Goal: Task Accomplishment & Management: Use online tool/utility

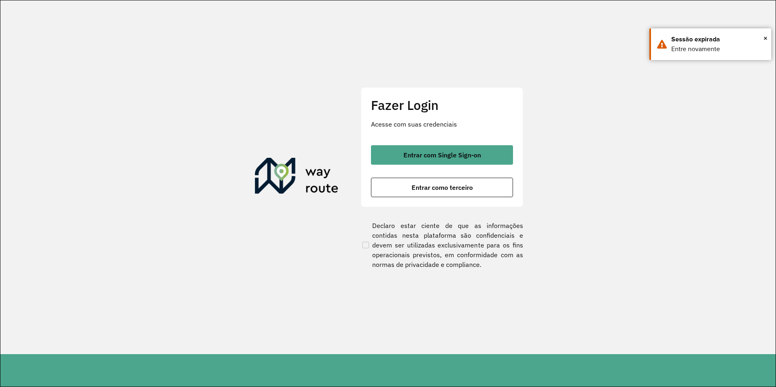
click at [438, 189] on span "Entrar como terceiro" at bounding box center [441, 187] width 61 height 6
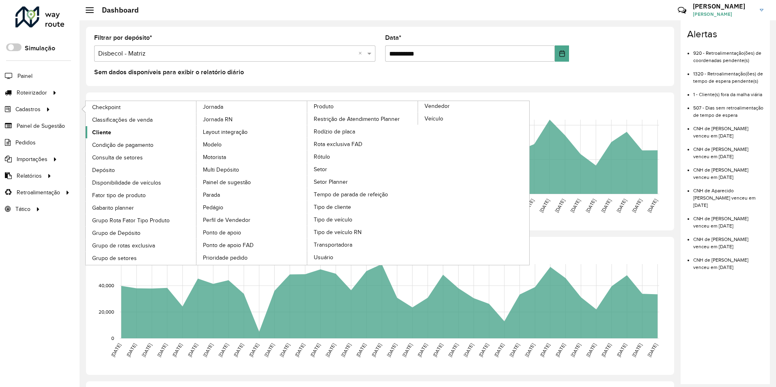
click at [116, 136] on link "Cliente" at bounding box center [141, 132] width 111 height 12
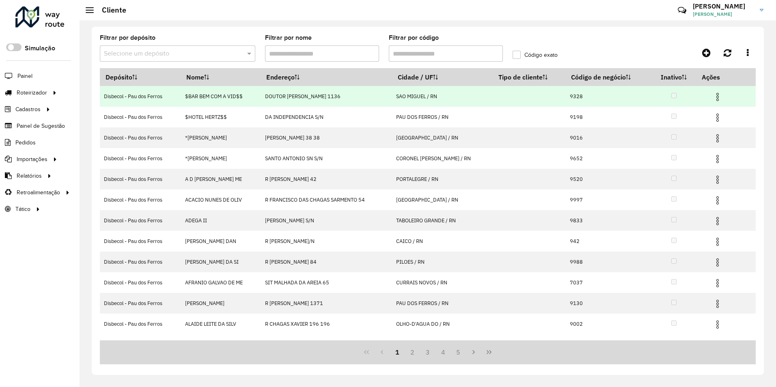
click at [722, 95] on img at bounding box center [718, 97] width 10 height 10
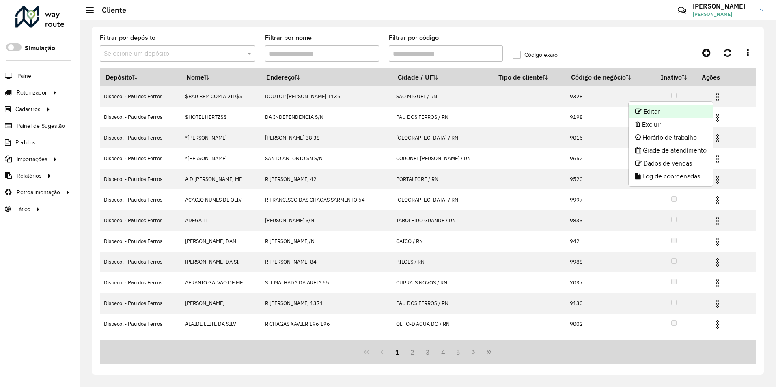
click at [666, 113] on li "Editar" at bounding box center [671, 111] width 84 height 13
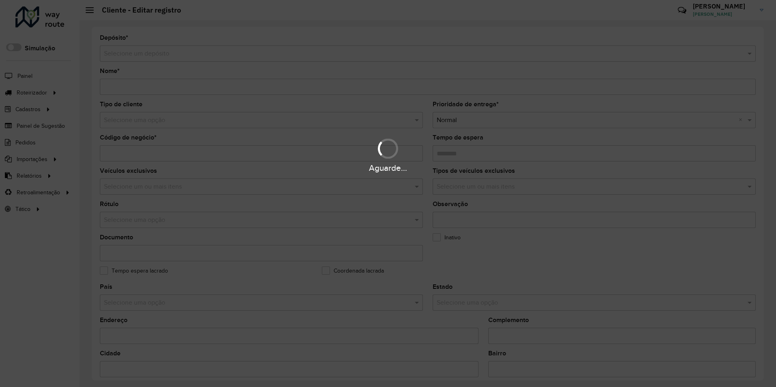
type input "**********"
type input "****"
type input "********"
type input "**********"
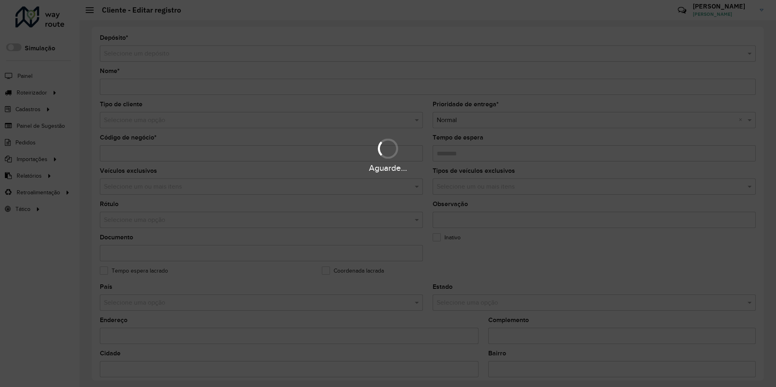
type input "******"
type input "**********"
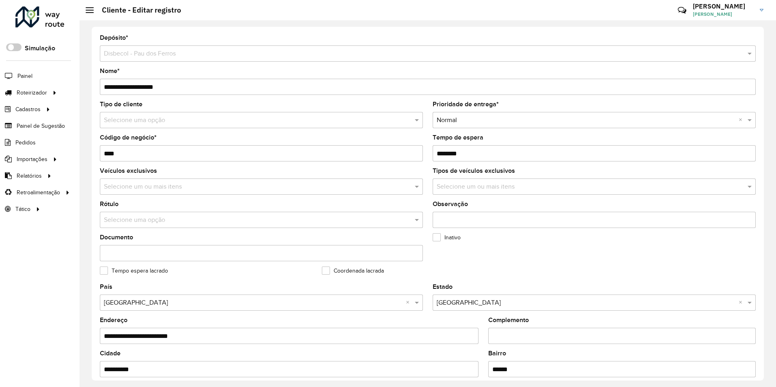
click at [505, 179] on div "Selecione um ou mais itens" at bounding box center [594, 187] width 323 height 16
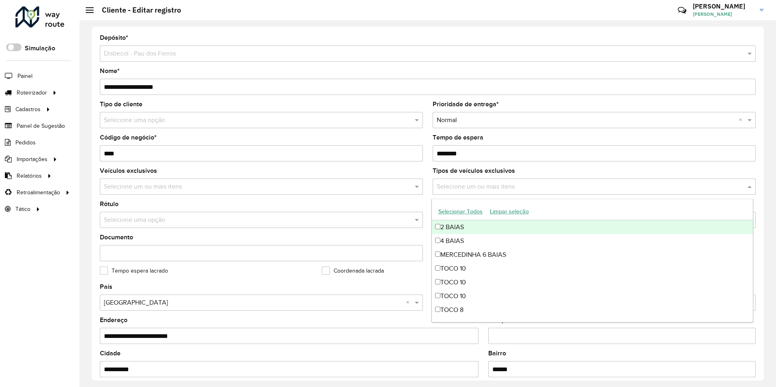
click at [504, 183] on input "text" at bounding box center [590, 187] width 311 height 10
click at [594, 182] on input "text" at bounding box center [590, 187] width 311 height 10
click at [758, 185] on div "**********" at bounding box center [428, 204] width 672 height 354
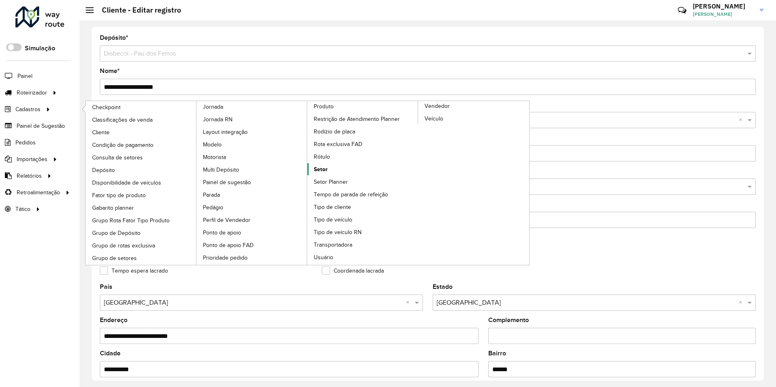
click at [318, 172] on span "Setor" at bounding box center [321, 169] width 14 height 9
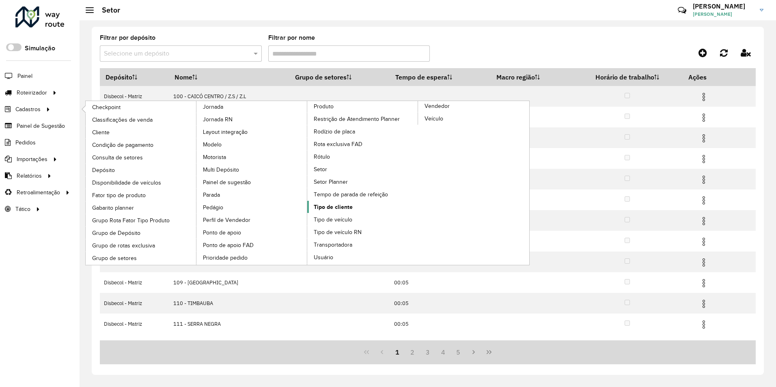
click at [338, 204] on span "Tipo de cliente" at bounding box center [333, 207] width 39 height 9
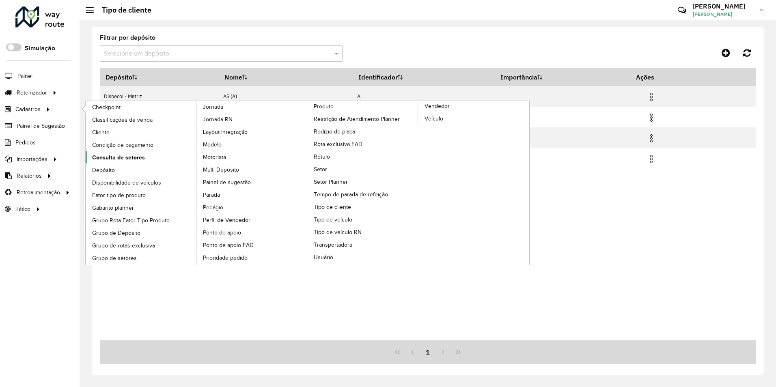
click at [114, 159] on span "Consulta de setores" at bounding box center [118, 157] width 53 height 9
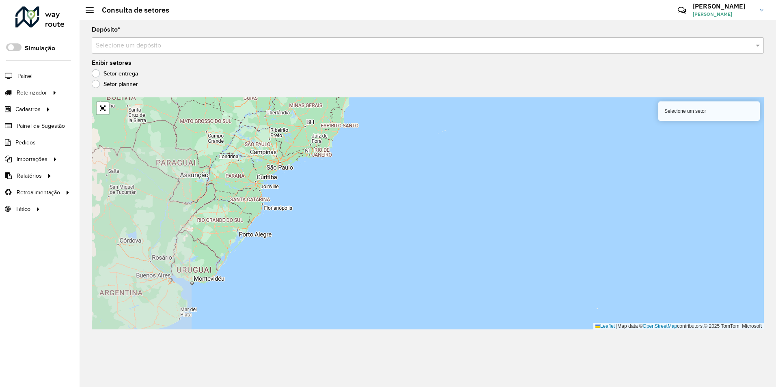
drag, startPoint x: 293, startPoint y: 154, endPoint x: 282, endPoint y: 217, distance: 64.2
click at [282, 217] on div "Selecione um setor Leaflet | Map data © OpenStreetMap contributors,© 2025 TomTo…" at bounding box center [428, 213] width 672 height 232
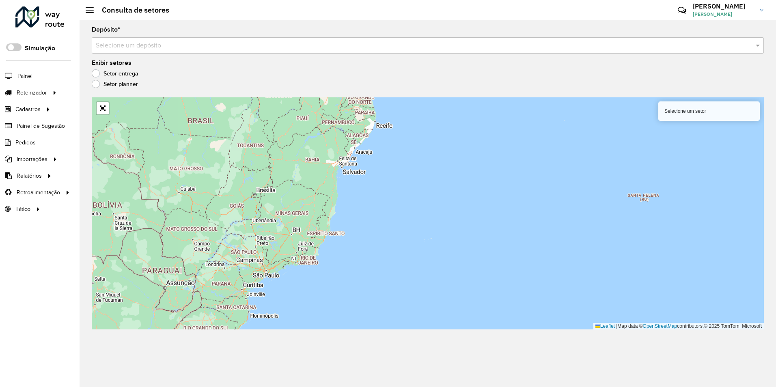
click at [272, 248] on div "Selecione um setor Leaflet | Map data © OpenStreetMap contributors,© 2025 TomTo…" at bounding box center [428, 213] width 672 height 232
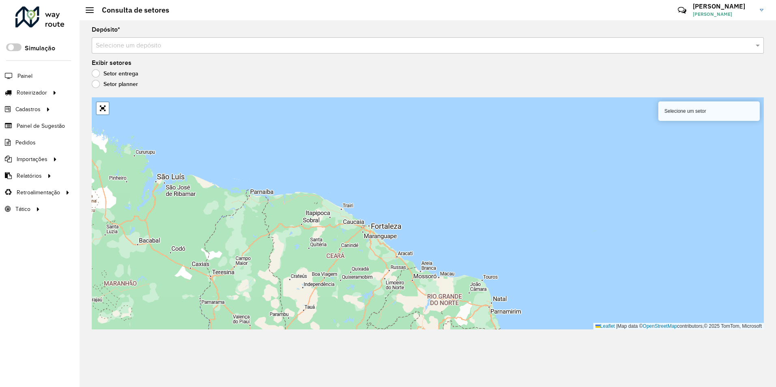
click at [106, 83] on label "Setor planner" at bounding box center [115, 84] width 46 height 8
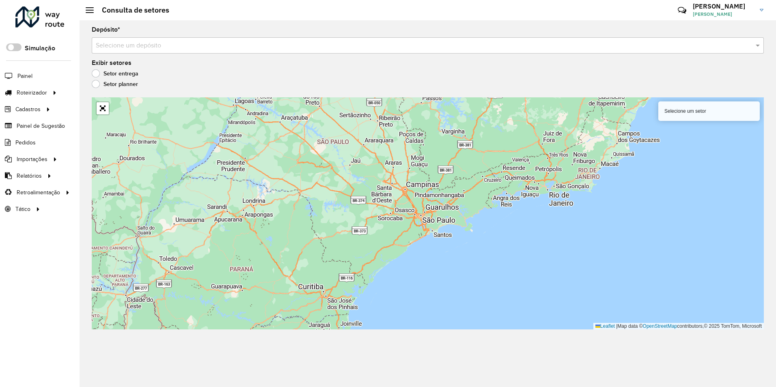
drag, startPoint x: 379, startPoint y: 151, endPoint x: 256, endPoint y: 222, distance: 142.1
click at [265, 221] on div "Selecione um setor Leaflet | Map data © OpenStreetMap contributors,© 2025 TomTo…" at bounding box center [428, 213] width 672 height 232
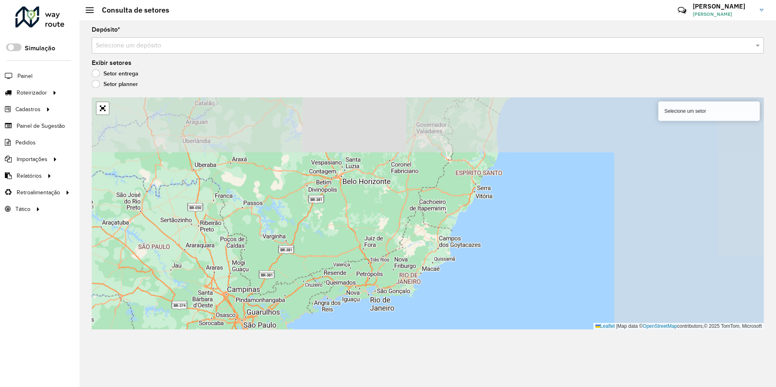
drag, startPoint x: 340, startPoint y: 174, endPoint x: 281, endPoint y: 262, distance: 106.2
click at [278, 279] on div "Selecione um setor Leaflet | Map data © OpenStreetMap contributors,© 2025 TomTo…" at bounding box center [428, 213] width 672 height 232
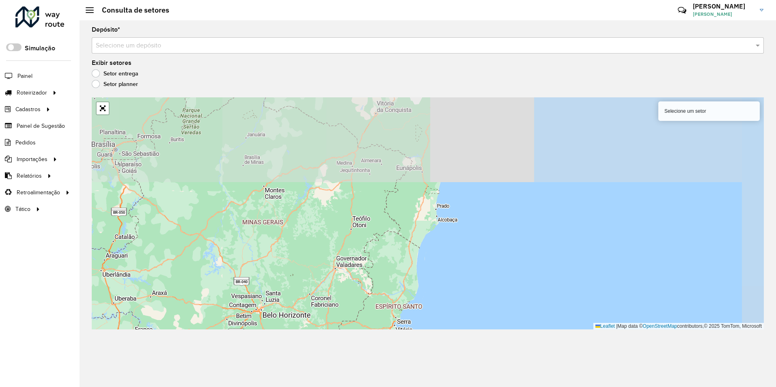
drag, startPoint x: 291, startPoint y: 234, endPoint x: 265, endPoint y: 289, distance: 61.0
click at [266, 289] on div "Selecione um setor Leaflet | Map data © OpenStreetMap contributors,© 2025 TomTo…" at bounding box center [428, 213] width 672 height 232
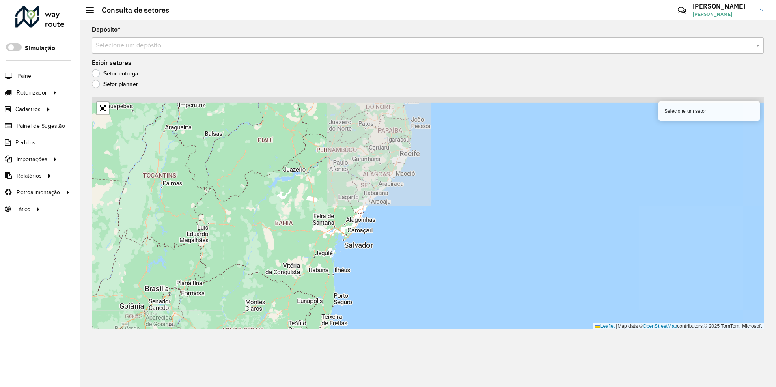
drag, startPoint x: 313, startPoint y: 177, endPoint x: 290, endPoint y: 254, distance: 81.4
click at [290, 254] on div "Selecione um setor Leaflet | Map data © OpenStreetMap contributors,© 2025 TomTo…" at bounding box center [428, 213] width 672 height 232
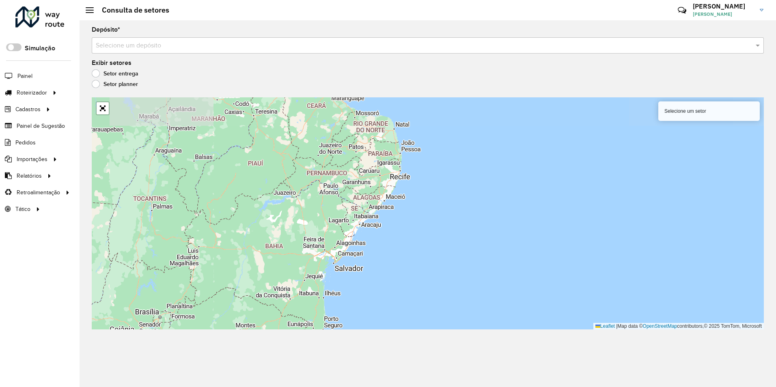
drag, startPoint x: 337, startPoint y: 155, endPoint x: 266, endPoint y: 220, distance: 95.7
click at [266, 220] on div "Selecione um setor Leaflet | Map data © OpenStreetMap contributors,© 2025 TomTo…" at bounding box center [428, 213] width 672 height 232
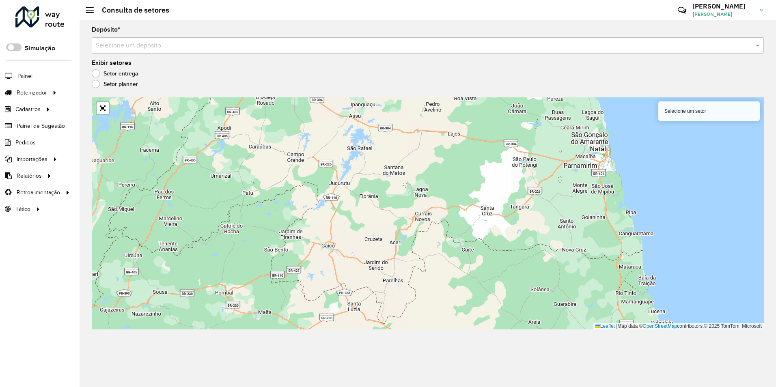
click at [678, 113] on div "Selecione um setor" at bounding box center [708, 110] width 101 height 19
click at [668, 108] on div "Selecione um setor" at bounding box center [708, 110] width 101 height 19
drag, startPoint x: 512, startPoint y: 35, endPoint x: 503, endPoint y: 42, distance: 11.3
click at [512, 37] on div "Depósito * Selecione um depósito" at bounding box center [428, 40] width 672 height 27
click at [480, 52] on div "Selecione um depósito" at bounding box center [428, 45] width 672 height 16
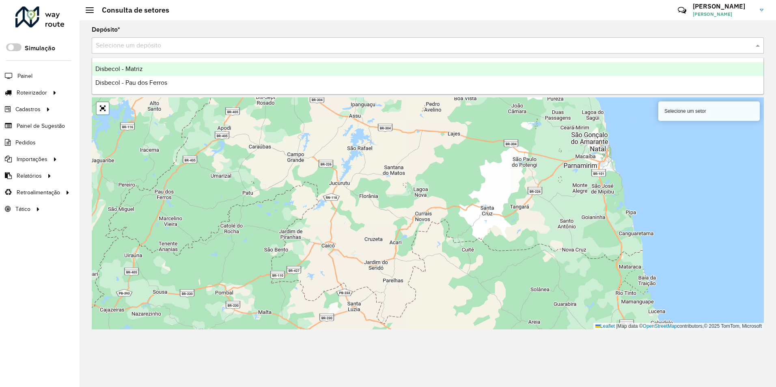
click at [176, 70] on div "Disbecol - Matriz" at bounding box center [427, 69] width 671 height 14
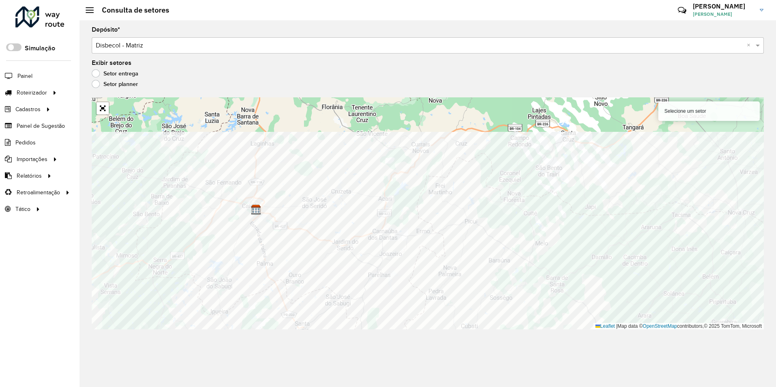
click at [260, 343] on div "Depósito * Selecione um depósito × Disbecol - Matriz × Exibir setores Setor ent…" at bounding box center [428, 203] width 696 height 367
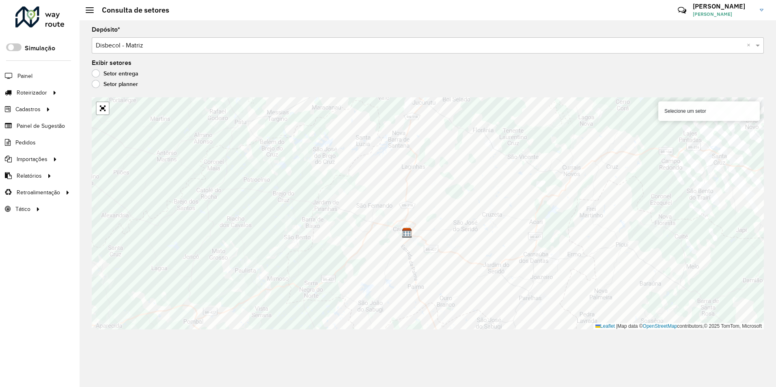
click at [127, 73] on label "Setor entrega" at bounding box center [115, 73] width 47 height 8
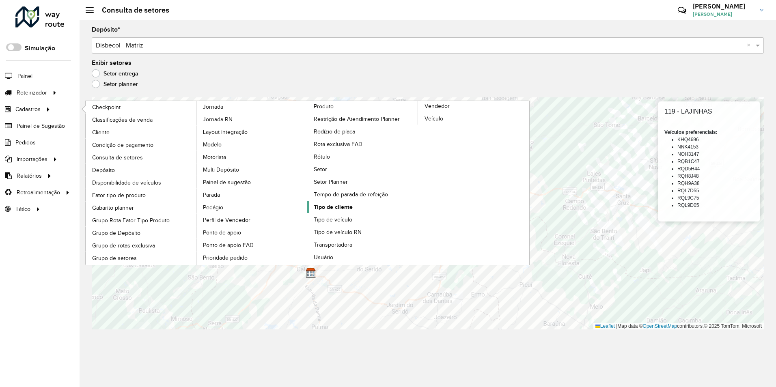
click at [337, 207] on span "Tipo de cliente" at bounding box center [333, 207] width 39 height 9
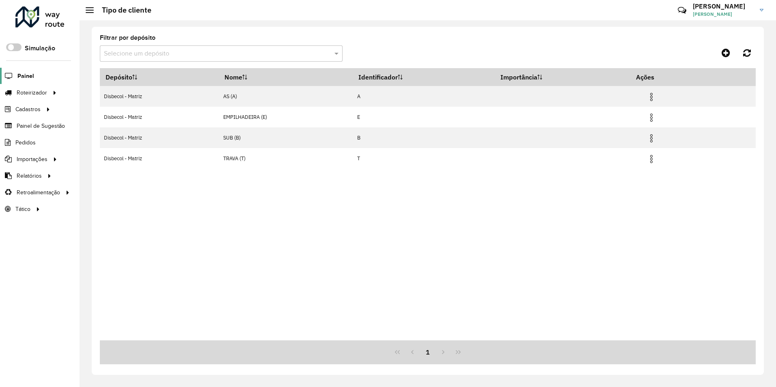
click at [28, 76] on span "Painel" at bounding box center [25, 76] width 17 height 9
click at [30, 21] on div at bounding box center [39, 16] width 49 height 21
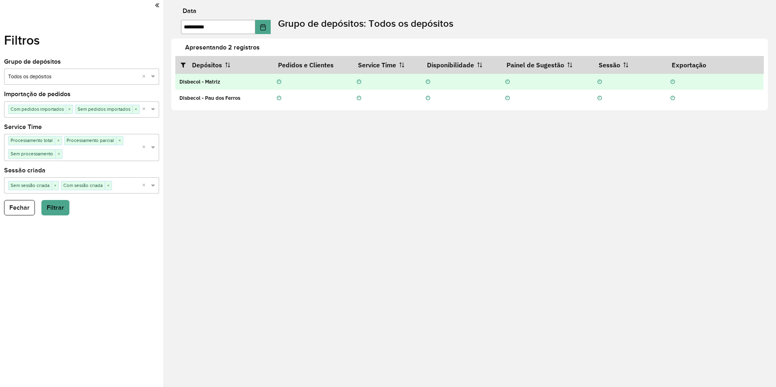
click at [364, 83] on div at bounding box center [387, 82] width 60 height 8
click at [357, 83] on icon at bounding box center [359, 82] width 4 height 5
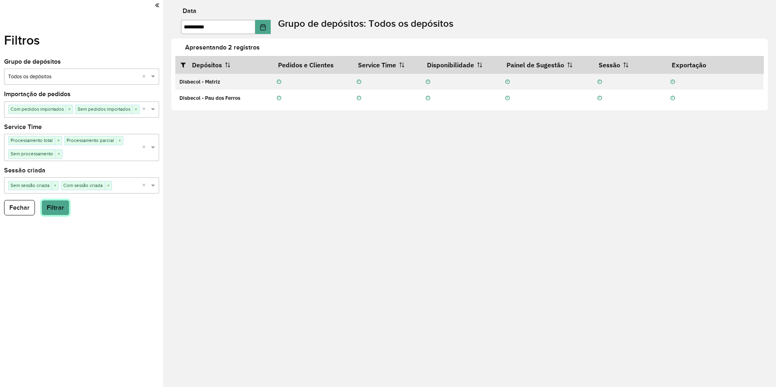
click at [61, 205] on button "Filtrar" at bounding box center [55, 207] width 28 height 15
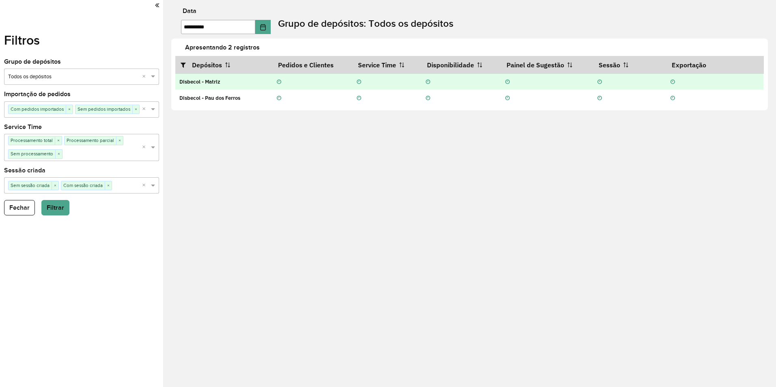
click at [673, 83] on icon at bounding box center [672, 82] width 4 height 5
click at [674, 83] on icon at bounding box center [672, 82] width 4 height 5
click at [674, 82] on icon at bounding box center [672, 82] width 4 height 5
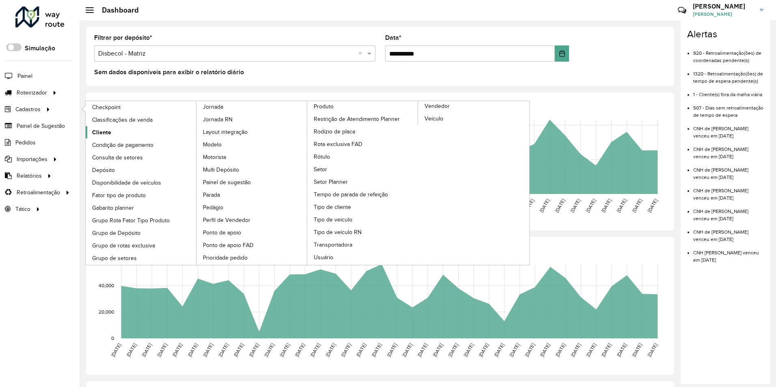
click at [100, 128] on span "Cliente" at bounding box center [101, 132] width 19 height 9
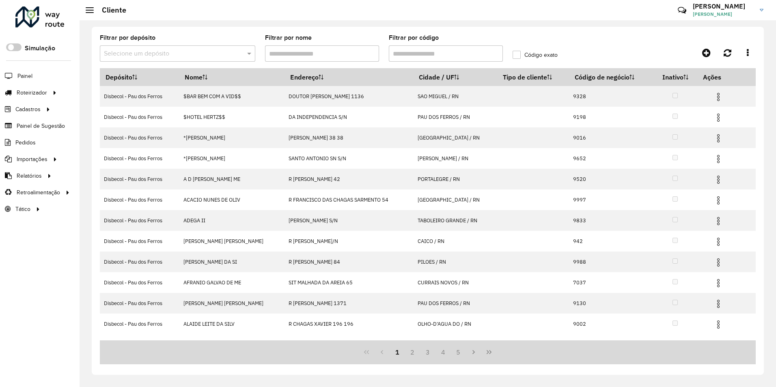
click at [414, 56] on input "Filtrar por código" at bounding box center [446, 53] width 114 height 16
click at [411, 357] on button "2" at bounding box center [412, 352] width 15 height 15
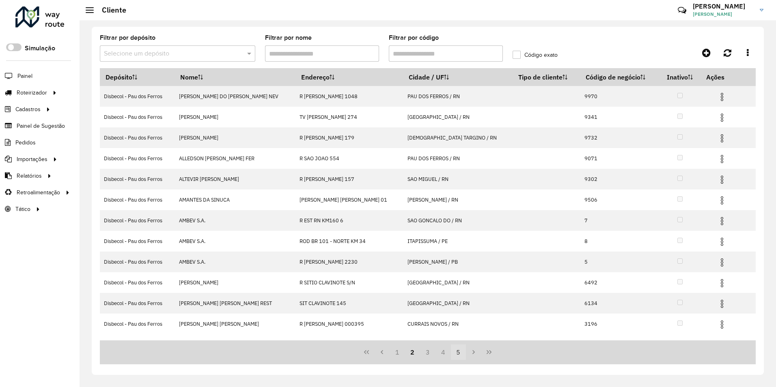
click at [451, 355] on button "5" at bounding box center [458, 352] width 15 height 15
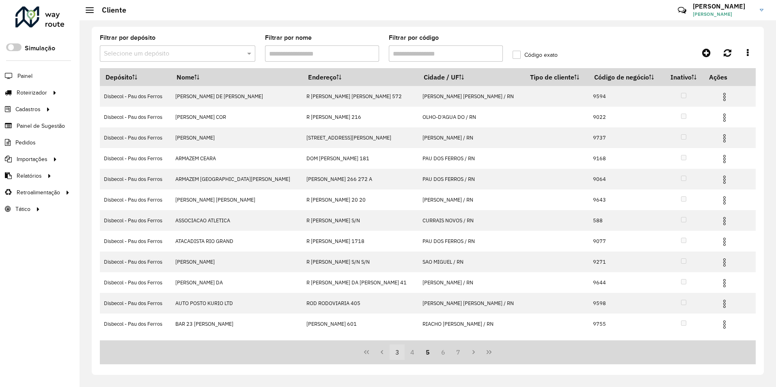
click at [394, 356] on button "3" at bounding box center [397, 352] width 15 height 15
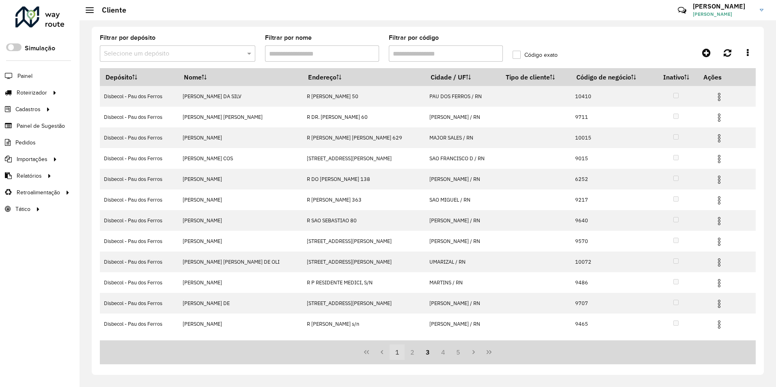
click at [394, 356] on button "1" at bounding box center [397, 352] width 15 height 15
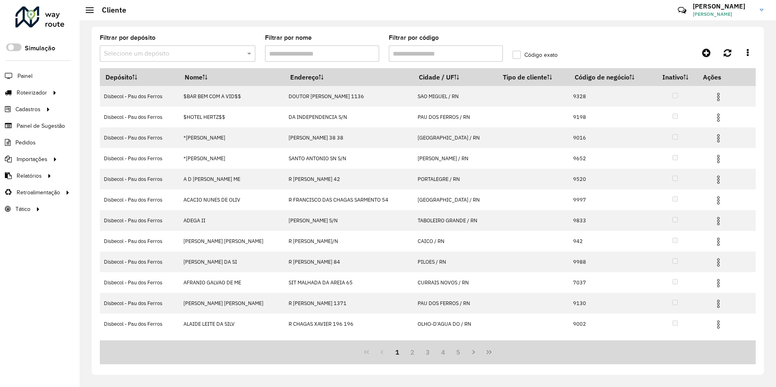
click at [425, 55] on input "Filtrar por código" at bounding box center [446, 53] width 114 height 16
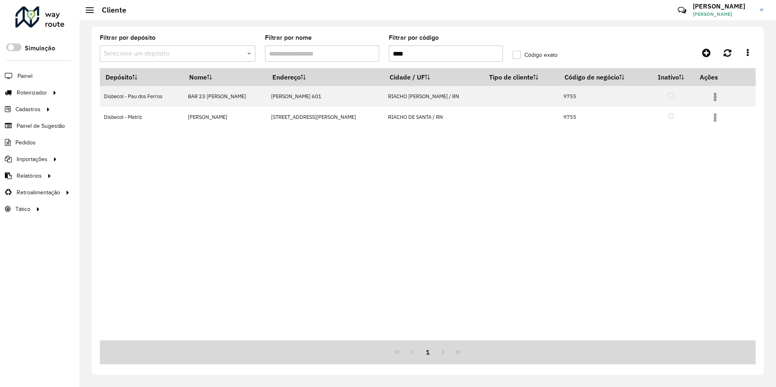
drag, startPoint x: 438, startPoint y: 58, endPoint x: 257, endPoint y: 48, distance: 180.9
click at [288, 59] on formly-group "Filtrar por depósito Selecione um depósito Filtrar por nome Filtrar por código …" at bounding box center [342, 51] width 495 height 33
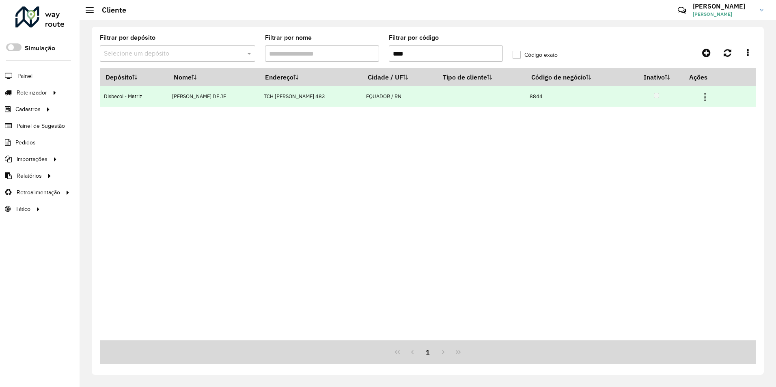
type input "****"
click at [710, 101] on img at bounding box center [705, 97] width 10 height 10
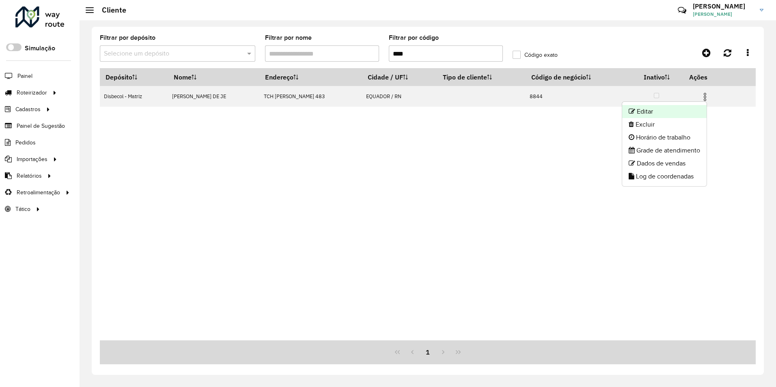
click at [635, 112] on li "Editar" at bounding box center [664, 111] width 84 height 13
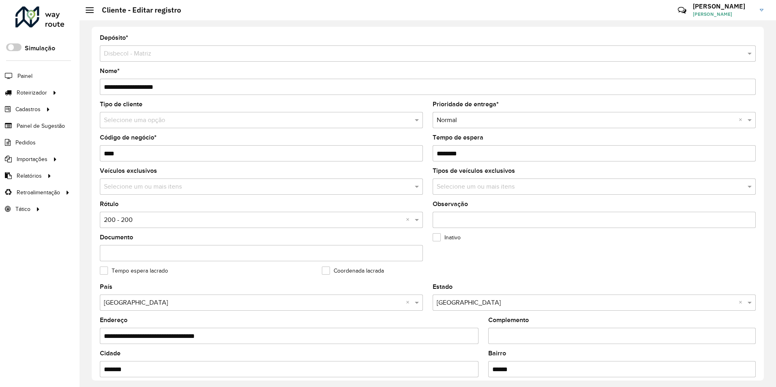
drag, startPoint x: 446, startPoint y: 155, endPoint x: 453, endPoint y: 156, distance: 7.4
click at [453, 156] on input "Tempo de espera" at bounding box center [594, 153] width 323 height 16
type input "********"
click at [428, 162] on formly-field "Tempo de espera" at bounding box center [594, 151] width 333 height 33
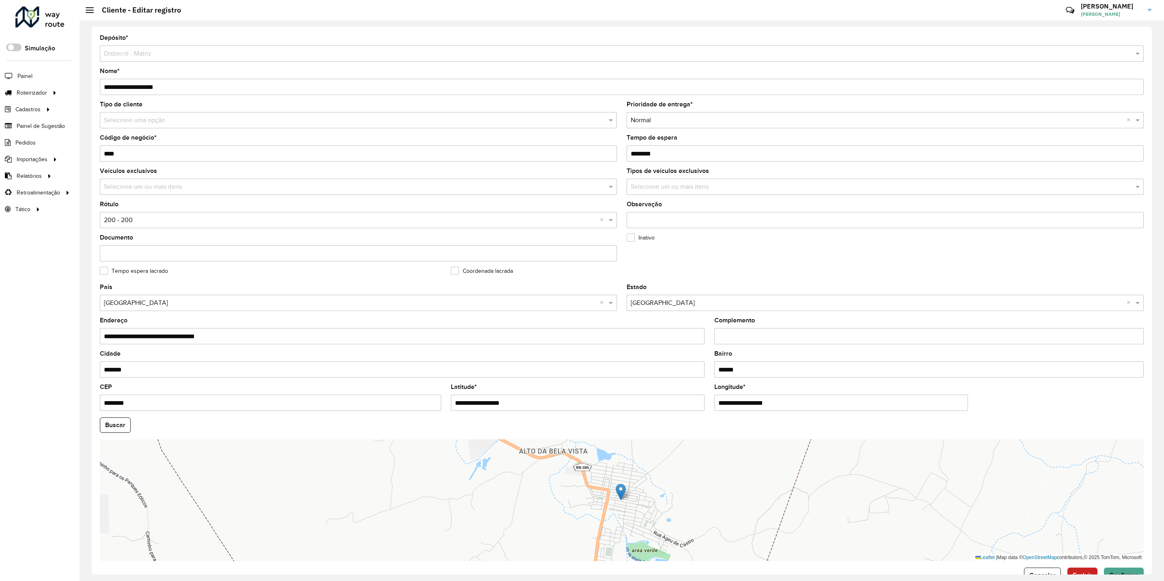
click at [167, 61] on div "Selecione um depósito × Disbecol - Matriz" at bounding box center [622, 53] width 1044 height 16
click at [107, 273] on label "Tempo espera lacrado" at bounding box center [134, 271] width 68 height 9
click at [105, 271] on label "Tempo espera lacrado" at bounding box center [134, 271] width 68 height 9
click at [229, 222] on input "text" at bounding box center [350, 220] width 493 height 10
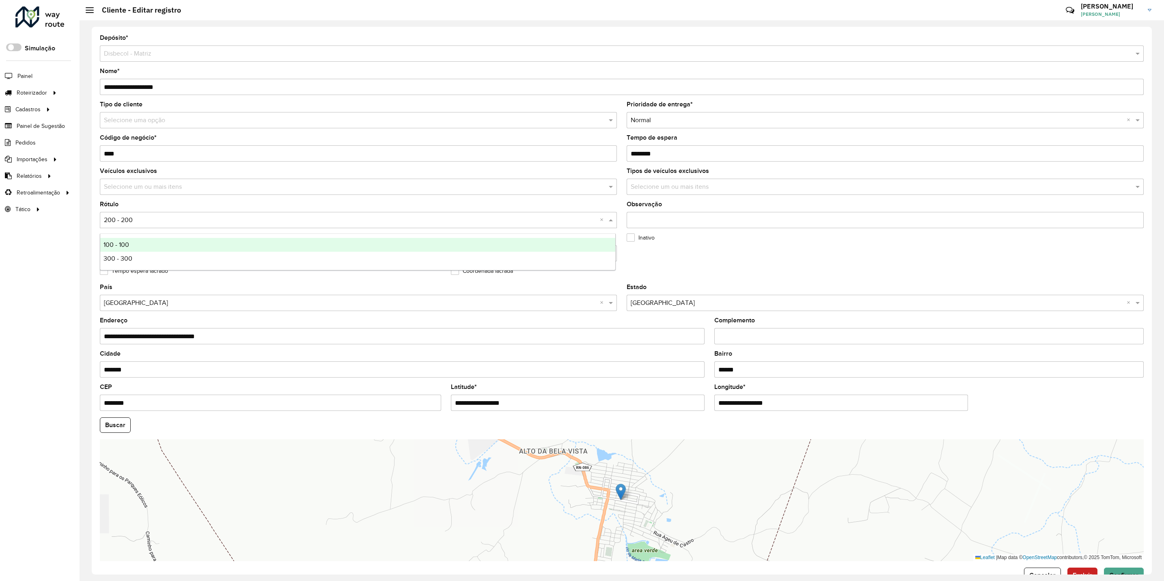
click at [217, 201] on formly-field "Veículos exclusivos Selecione um ou mais itens" at bounding box center [358, 184] width 527 height 33
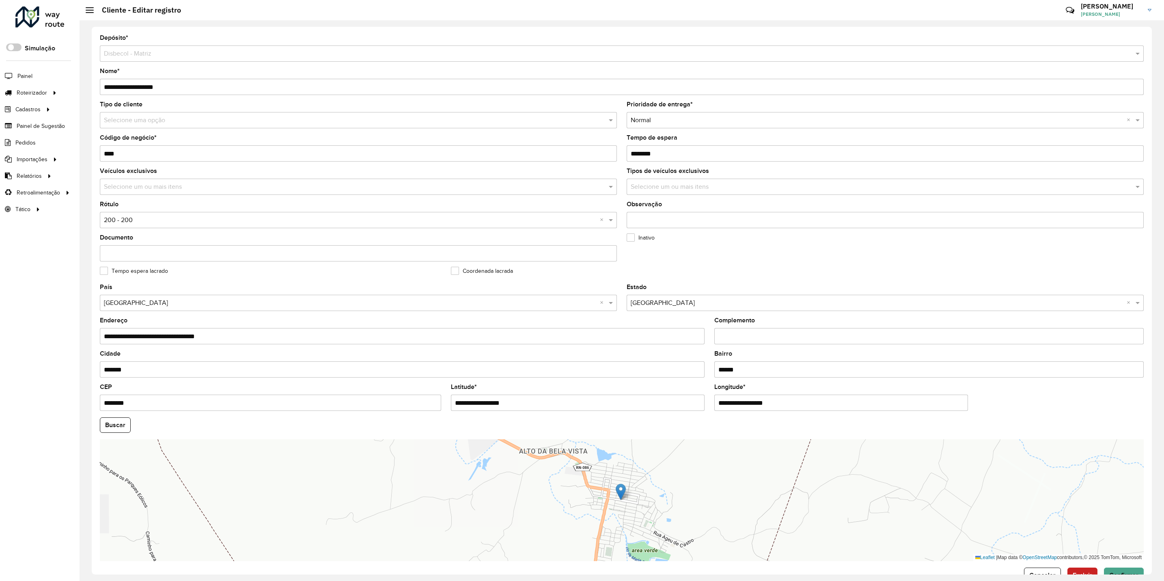
click at [669, 224] on input "Observação" at bounding box center [885, 220] width 517 height 16
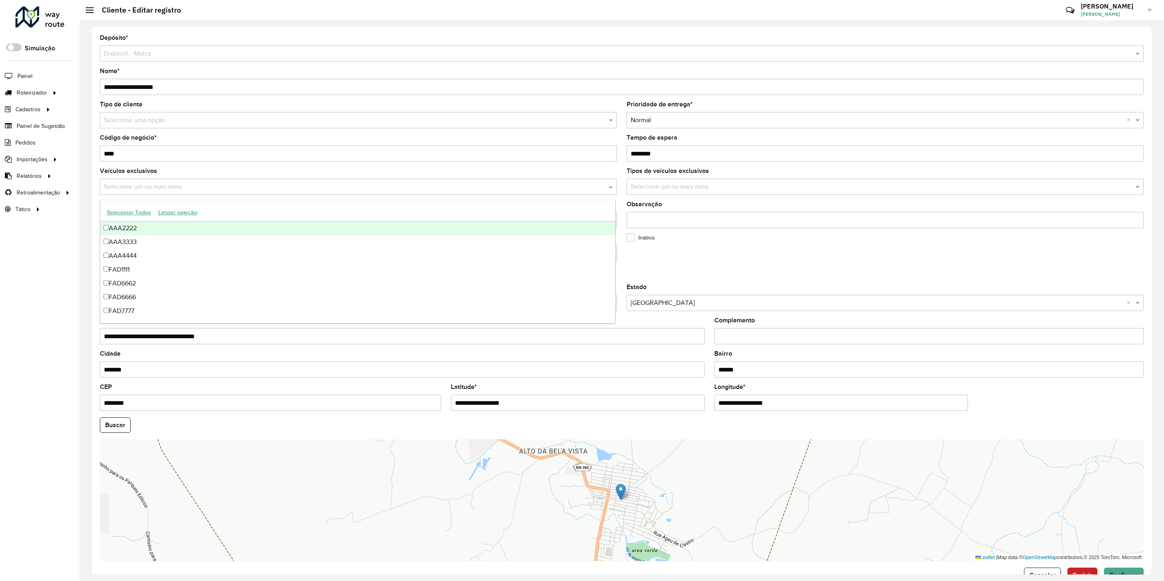
click at [237, 183] on input "text" at bounding box center [354, 187] width 505 height 10
click at [258, 164] on formly-field "Código de negócio * ****" at bounding box center [358, 151] width 527 height 33
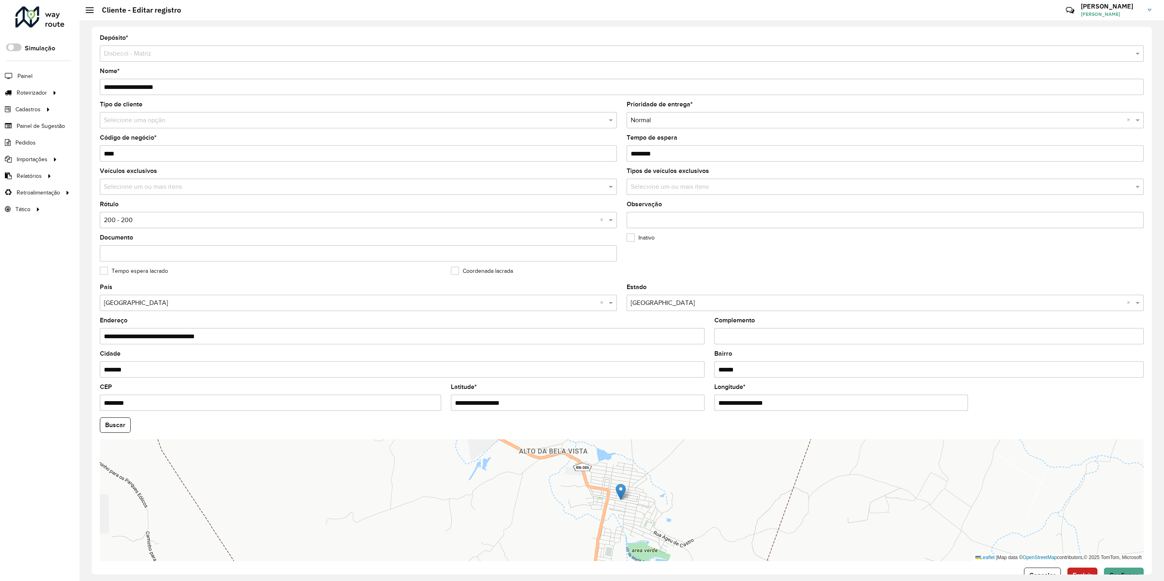
click at [775, 174] on div "**********" at bounding box center [622, 300] width 1084 height 560
drag, startPoint x: 1148, startPoint y: 174, endPoint x: 1151, endPoint y: 181, distance: 7.3
click at [775, 181] on div "**********" at bounding box center [622, 300] width 1060 height 547
click at [775, 166] on formly-field "Tempo de espera" at bounding box center [885, 148] width 527 height 33
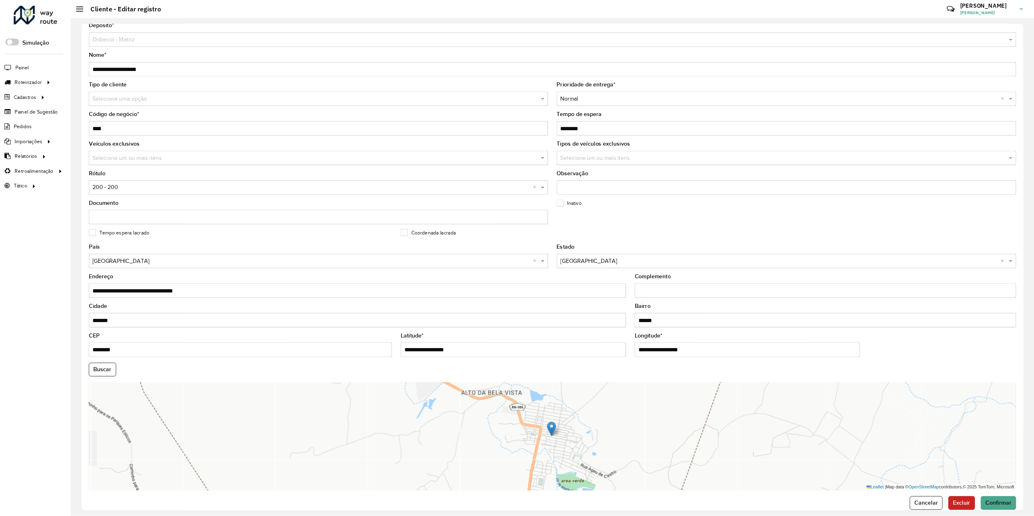
scroll to position [7, 0]
click at [657, 118] on input "text" at bounding box center [877, 113] width 493 height 10
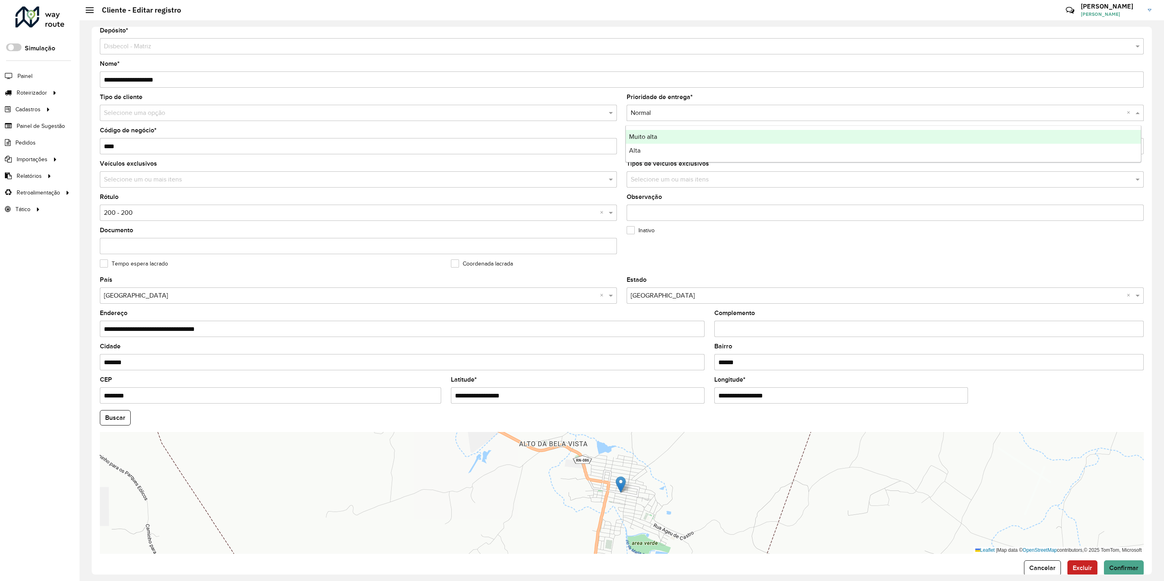
click at [665, 90] on form "**********" at bounding box center [622, 302] width 1044 height 548
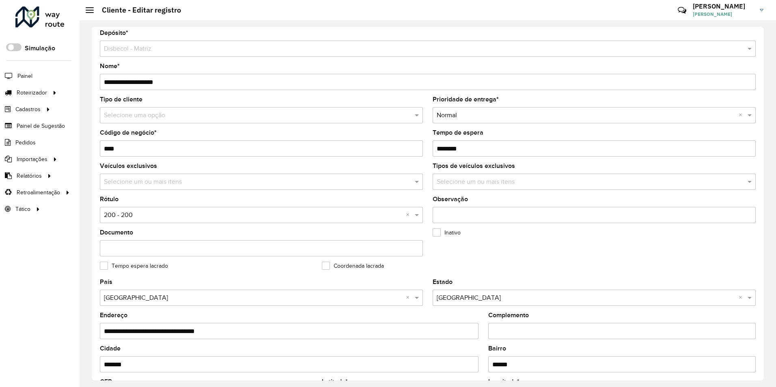
scroll to position [0, 0]
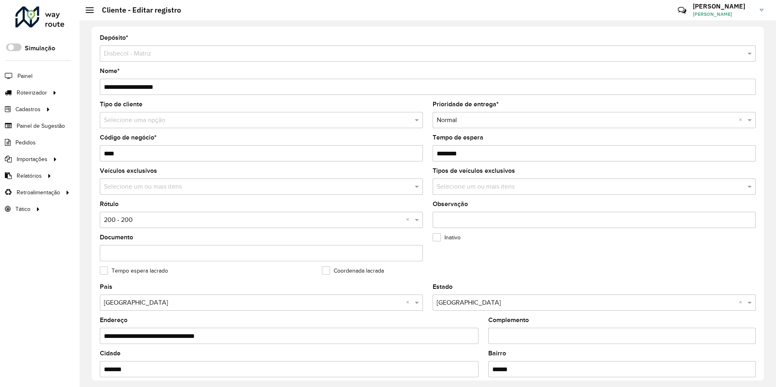
click at [136, 123] on input "text" at bounding box center [253, 121] width 299 height 10
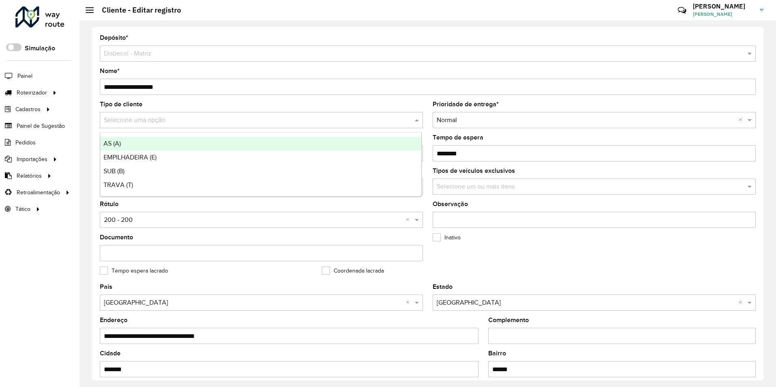
click at [148, 111] on div "Tipo de cliente Selecione uma opção" at bounding box center [261, 114] width 323 height 27
click at [310, 127] on div "Selecione uma opção" at bounding box center [261, 120] width 323 height 16
click at [166, 104] on div "Tipo de cliente Selecione uma opção" at bounding box center [261, 114] width 323 height 27
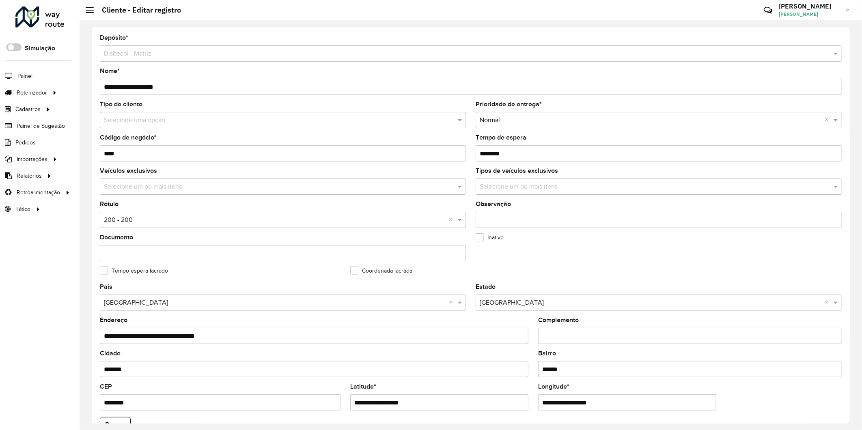
click at [22, 17] on div at bounding box center [39, 16] width 49 height 21
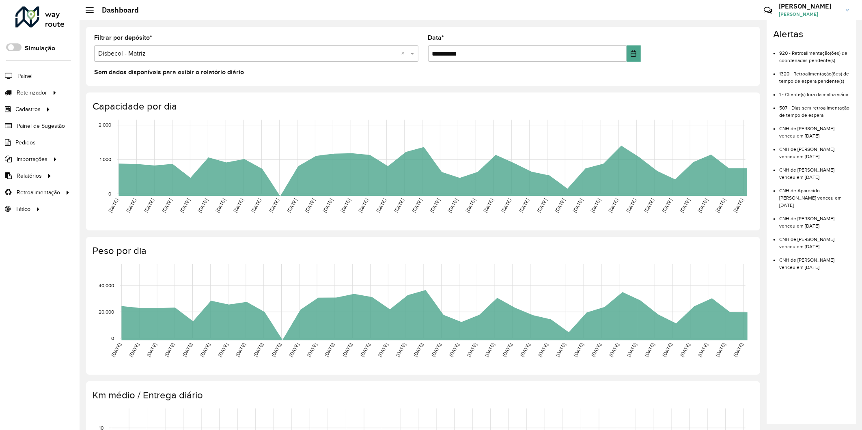
click at [35, 111] on span "Cadastros" at bounding box center [27, 109] width 25 height 9
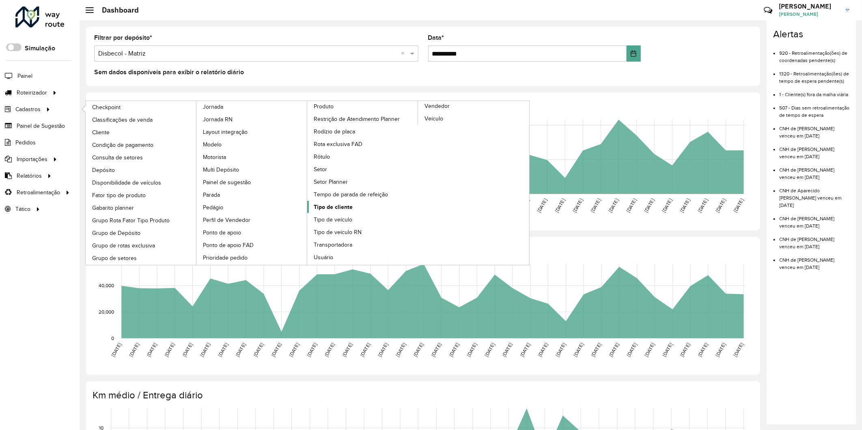
click at [343, 211] on span "Tipo de cliente" at bounding box center [333, 207] width 39 height 9
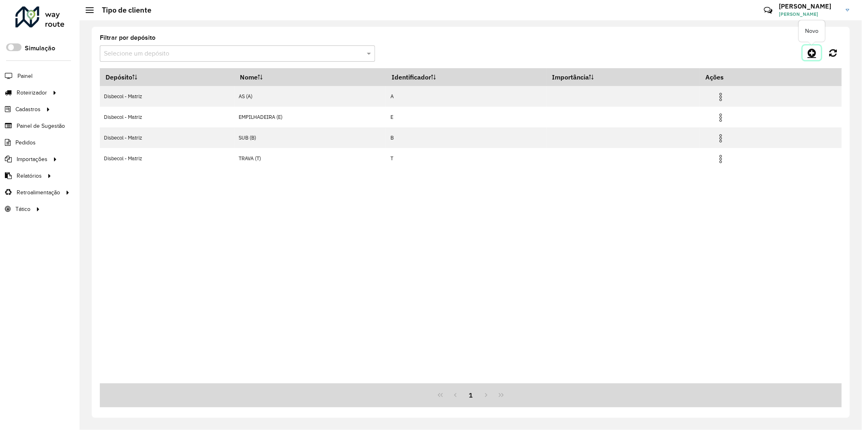
click at [812, 50] on icon at bounding box center [812, 53] width 9 height 10
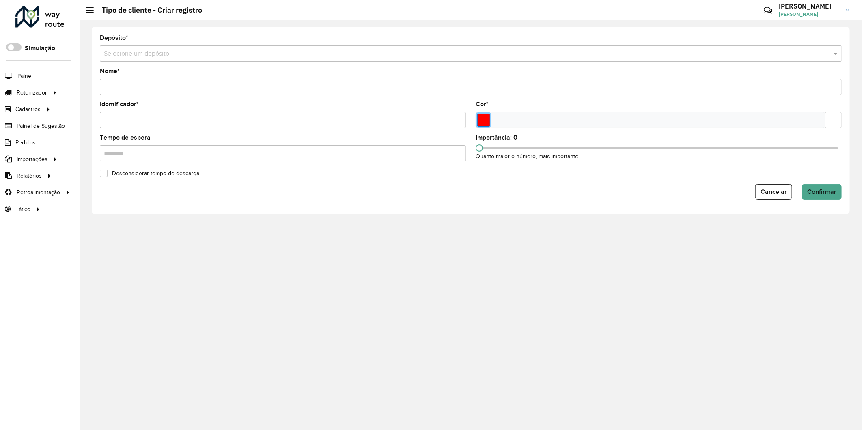
click at [484, 126] on input "Select a color" at bounding box center [483, 120] width 13 height 13
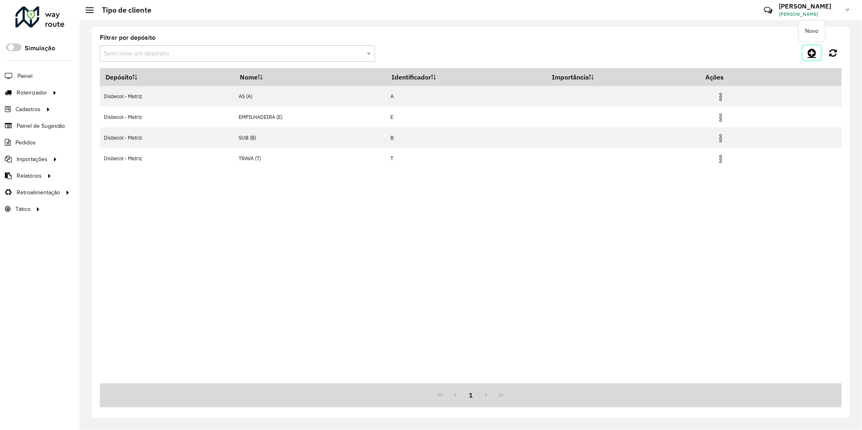
click at [808, 55] on link at bounding box center [812, 52] width 18 height 15
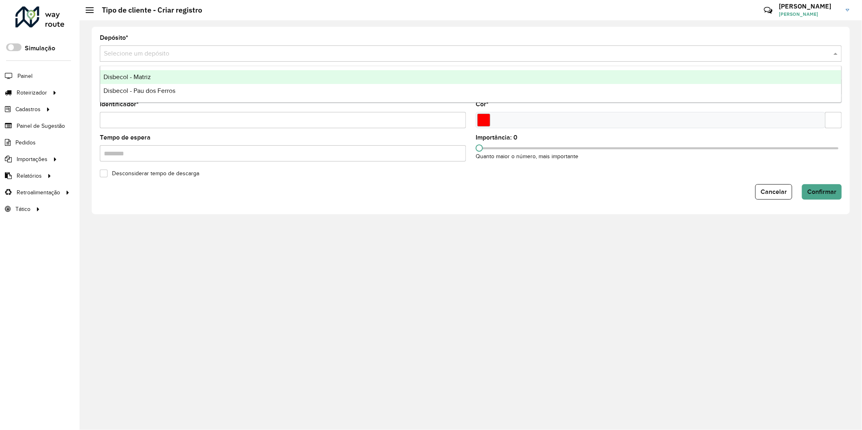
click at [149, 52] on input "text" at bounding box center [462, 54] width 717 height 10
click at [145, 78] on span "Disbecol - Matriz" at bounding box center [126, 76] width 47 height 7
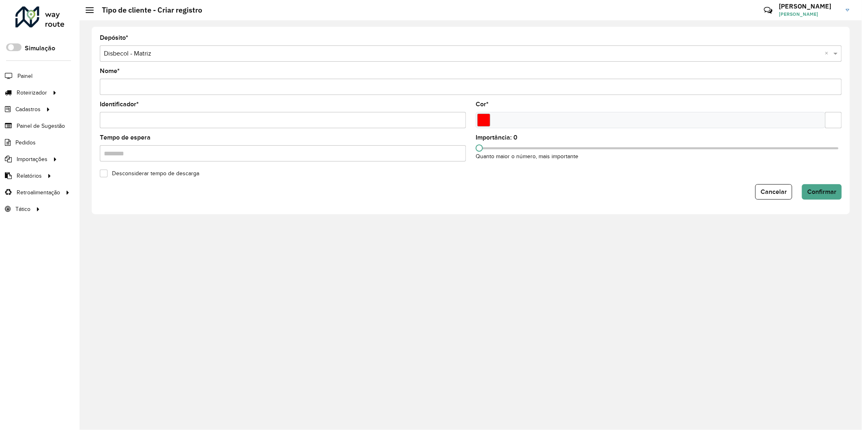
click at [143, 86] on input "Nome *" at bounding box center [471, 87] width 742 height 16
type input "*"
type input "*****"
type input "*"
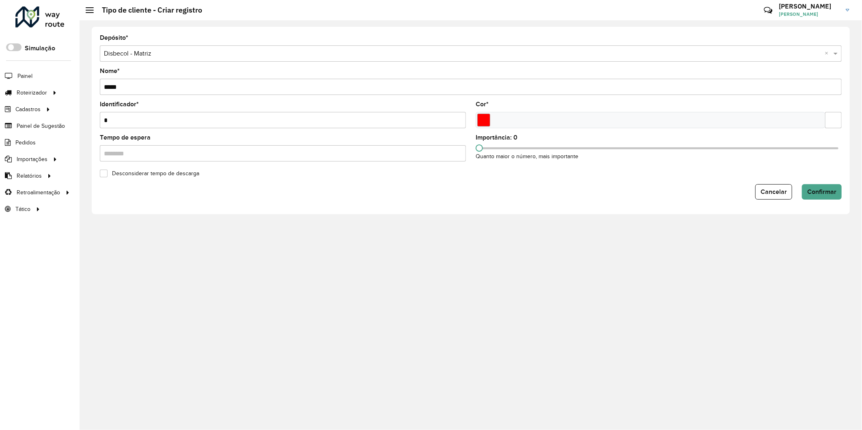
drag, startPoint x: 143, startPoint y: 86, endPoint x: 100, endPoint y: 88, distance: 43.1
click at [100, 88] on input "*****" at bounding box center [471, 87] width 742 height 16
click at [761, 197] on button "Cancelar" at bounding box center [773, 191] width 37 height 15
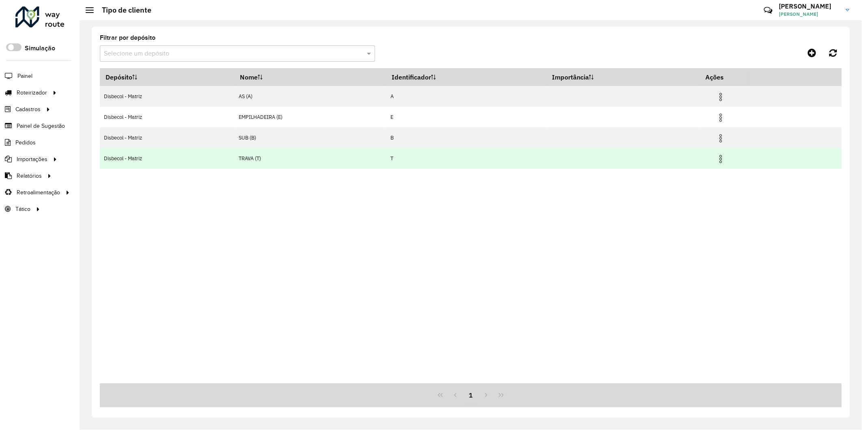
click at [722, 158] on img at bounding box center [721, 159] width 10 height 10
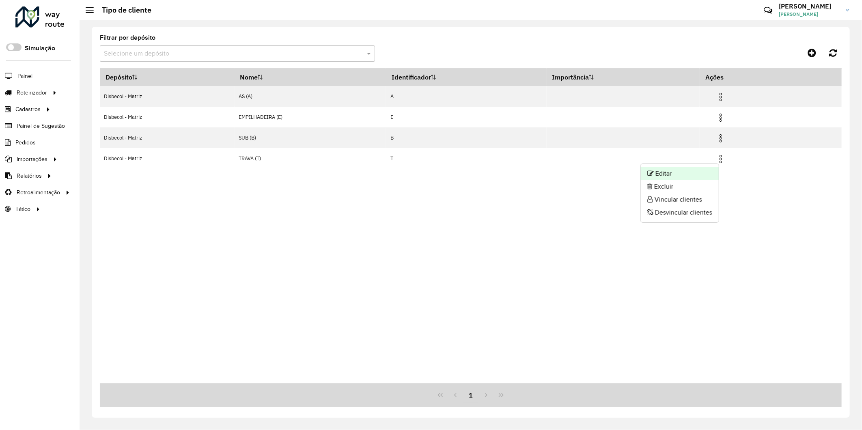
click at [688, 173] on li "Editar" at bounding box center [680, 173] width 78 height 13
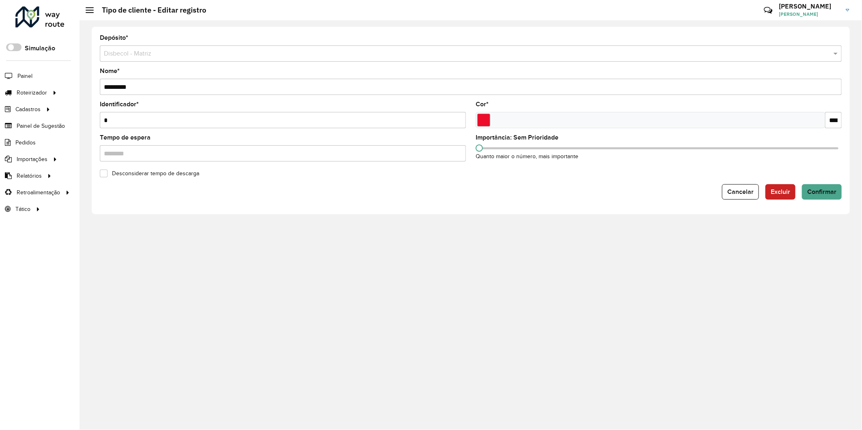
click at [522, 139] on label "Importância: Sem Prioridade" at bounding box center [517, 138] width 83 height 10
drag, startPoint x: 483, startPoint y: 150, endPoint x: 631, endPoint y: 150, distance: 147.3
click at [631, 150] on div "Importância: Sem Prioridade Quanto maior o número, mais importante" at bounding box center [659, 148] width 366 height 26
click at [497, 164] on formly-field "Importância: Sem Prioridade Quanto maior o número, mais importante" at bounding box center [659, 151] width 376 height 33
click at [489, 170] on div "Desconsiderar tempo de descarga" at bounding box center [471, 173] width 752 height 10
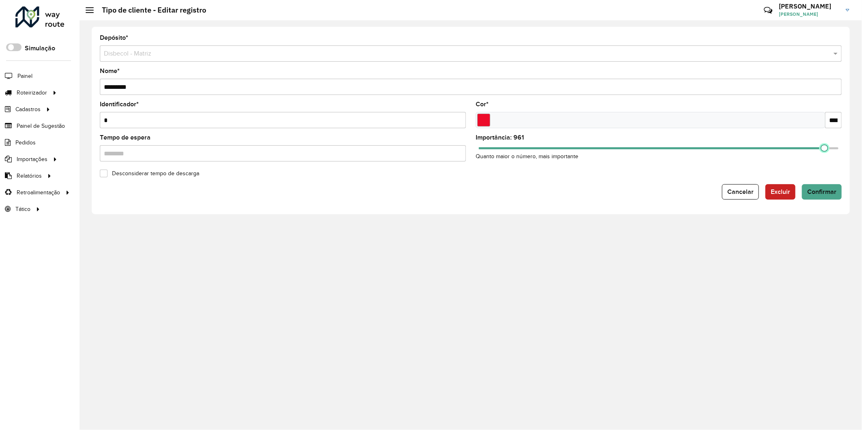
drag, startPoint x: 478, startPoint y: 151, endPoint x: 836, endPoint y: 160, distance: 358.9
click at [836, 160] on div "Importância: 961 Quanto maior o número, mais importante" at bounding box center [659, 148] width 366 height 26
drag, startPoint x: 834, startPoint y: 149, endPoint x: 843, endPoint y: 148, distance: 9.4
click at [843, 148] on formly-field "Importância: 994 Quanto maior o número, mais importante" at bounding box center [659, 151] width 376 height 33
drag, startPoint x: 836, startPoint y: 148, endPoint x: 463, endPoint y: 156, distance: 372.6
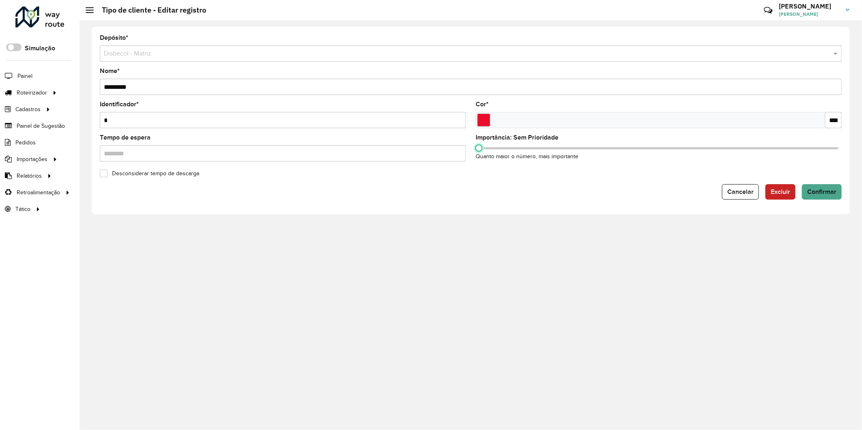
click at [463, 156] on formly-group "Tempo de espera Importância: Sem Prioridade Quanto maior o número, mais importa…" at bounding box center [471, 151] width 752 height 33
drag, startPoint x: 482, startPoint y: 148, endPoint x: 478, endPoint y: 153, distance: 6.7
click at [478, 153] on div "Importância: Sem Prioridade Quanto maior o número, mais importante" at bounding box center [659, 148] width 366 height 26
click at [741, 194] on span "Cancelar" at bounding box center [740, 191] width 26 height 7
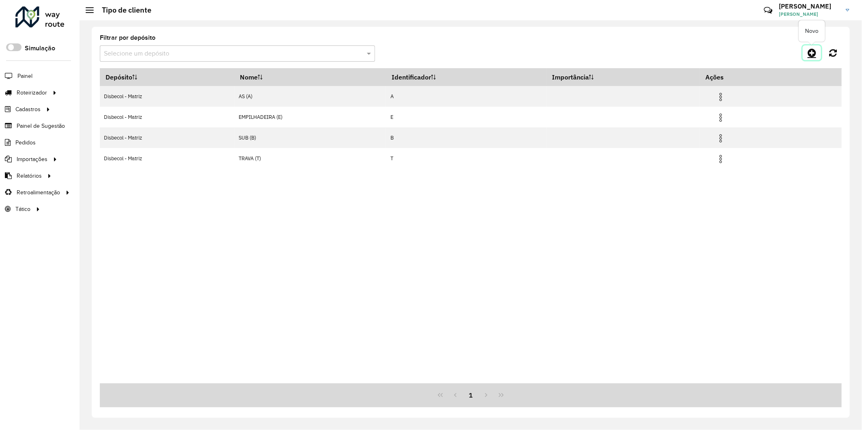
click at [809, 54] on icon at bounding box center [812, 53] width 9 height 10
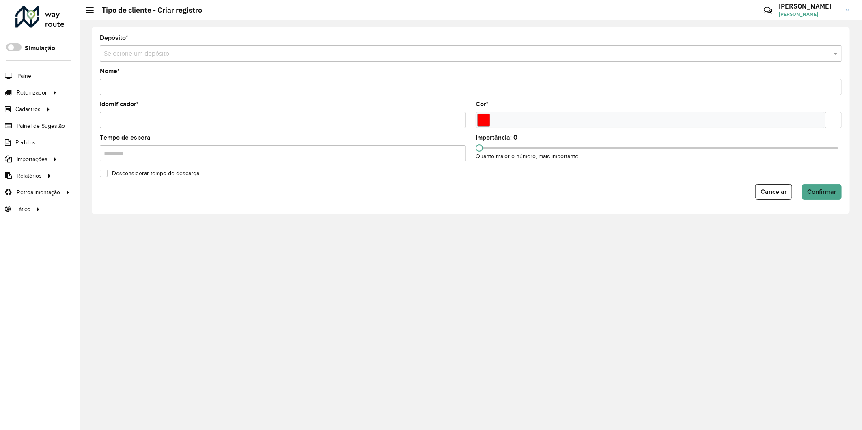
click at [163, 57] on input "text" at bounding box center [462, 54] width 717 height 10
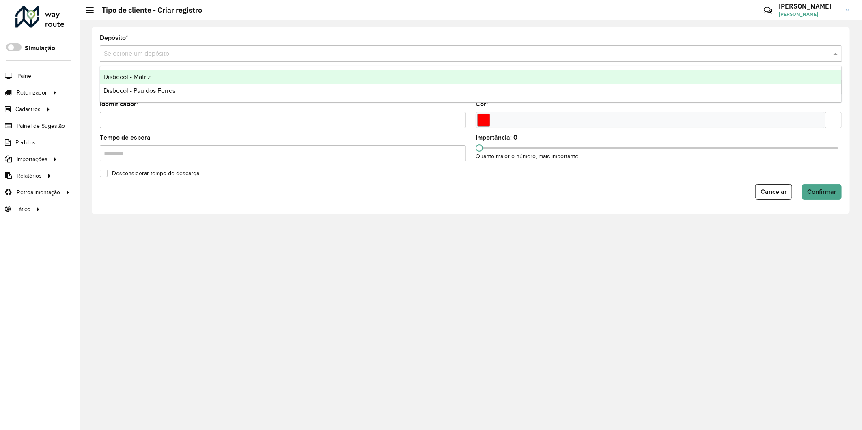
click at [140, 79] on span "Disbecol - Matriz" at bounding box center [126, 76] width 47 height 7
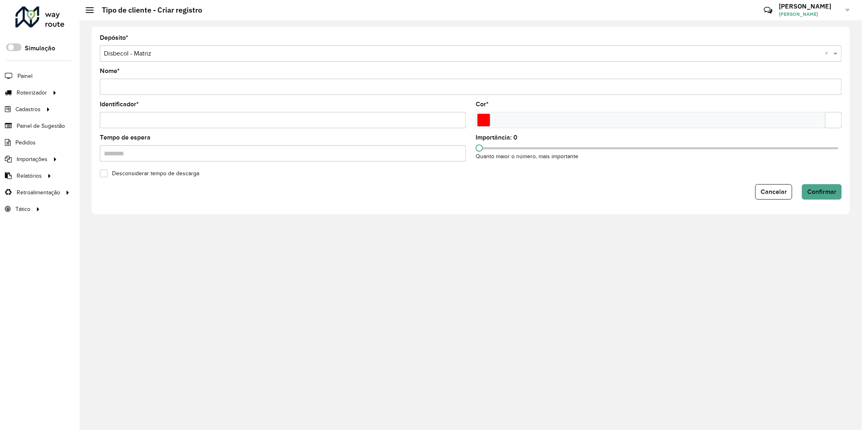
click at [137, 83] on input "Nome *" at bounding box center [471, 87] width 742 height 16
type input "*"
type input "**********"
type input "*"
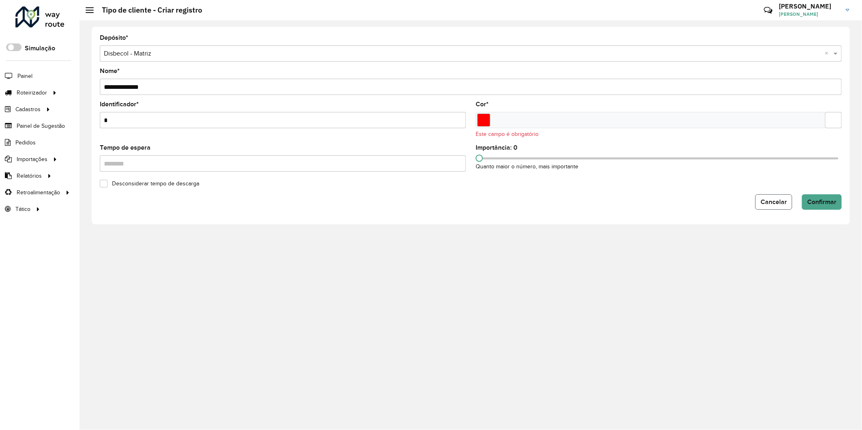
click at [766, 202] on span "Cancelar" at bounding box center [773, 201] width 26 height 7
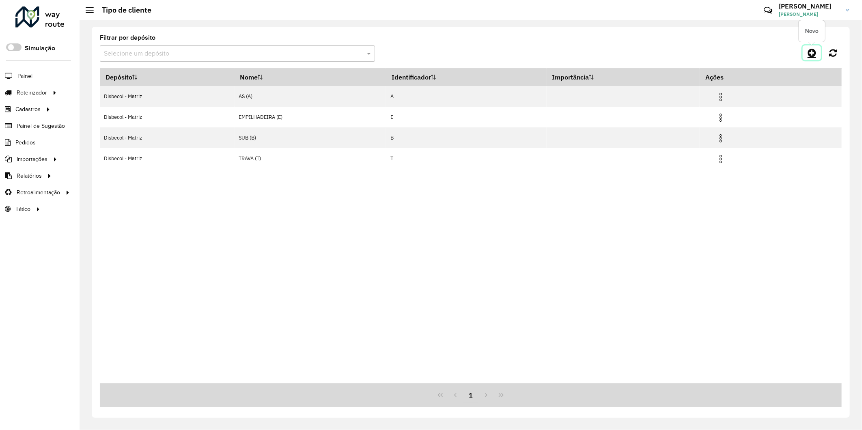
click at [812, 48] on icon at bounding box center [812, 53] width 9 height 10
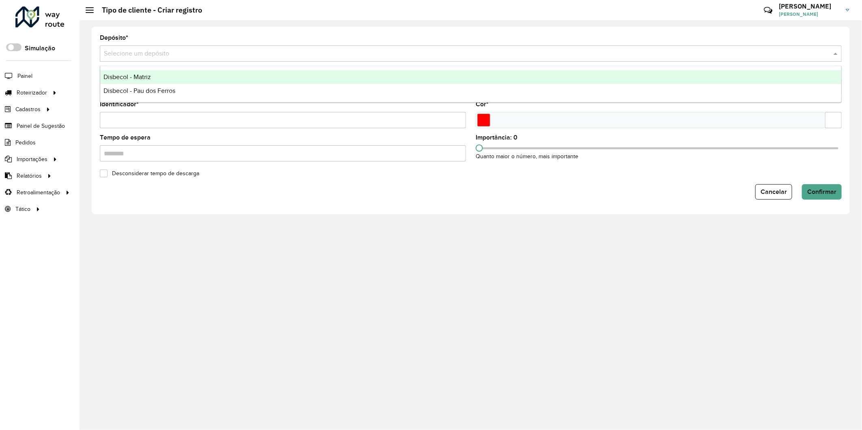
click at [136, 47] on div "Selecione um depósito" at bounding box center [471, 53] width 742 height 16
click at [136, 78] on span "Disbecol - Matriz" at bounding box center [126, 76] width 47 height 7
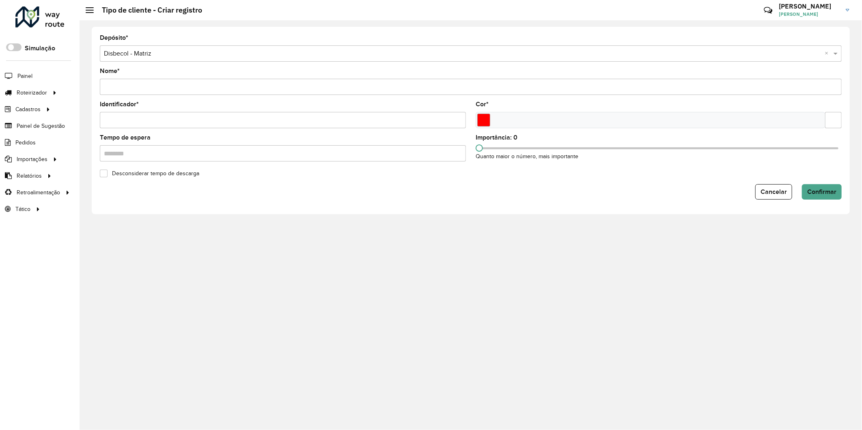
click at [128, 83] on input "Nome *" at bounding box center [471, 87] width 742 height 16
type input "**********"
click at [143, 120] on input "Identificador *" at bounding box center [283, 120] width 366 height 16
type input "*"
click at [140, 151] on input "Tempo de espera" at bounding box center [283, 153] width 366 height 16
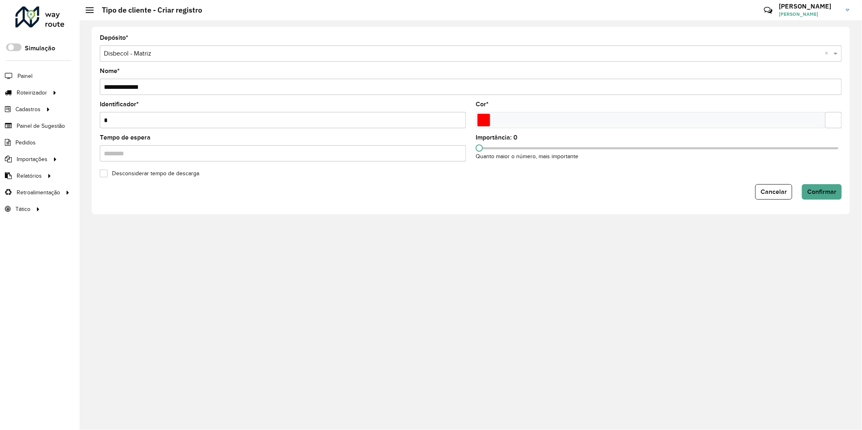
click at [130, 157] on input "Tempo de espera" at bounding box center [283, 153] width 366 height 16
type input "********"
click at [205, 228] on div "**********" at bounding box center [471, 225] width 782 height 410
drag, startPoint x: 476, startPoint y: 124, endPoint x: 481, endPoint y: 123, distance: 5.4
click at [478, 124] on div at bounding box center [651, 120] width 350 height 16
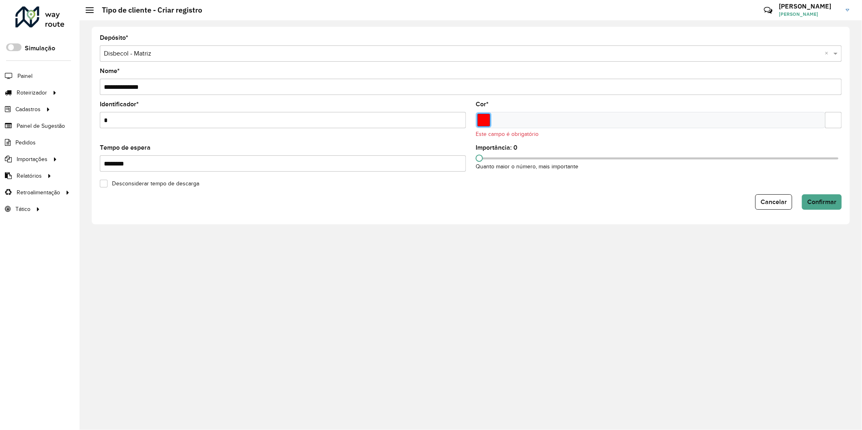
click at [481, 123] on input "Select a color" at bounding box center [483, 120] width 13 height 13
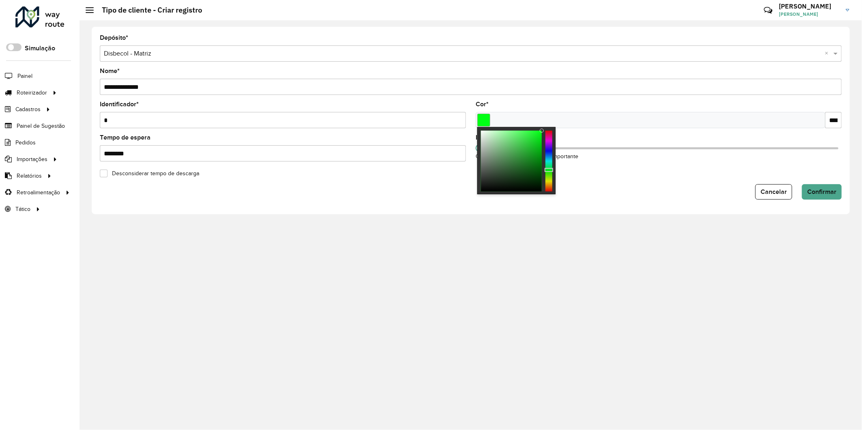
drag, startPoint x: 549, startPoint y: 177, endPoint x: 551, endPoint y: 170, distance: 7.0
click at [551, 170] on div at bounding box center [548, 161] width 7 height 61
type input "*******"
click at [550, 160] on div at bounding box center [548, 161] width 7 height 61
click at [585, 174] on div "Desconsiderar tempo de descarga" at bounding box center [471, 173] width 752 height 10
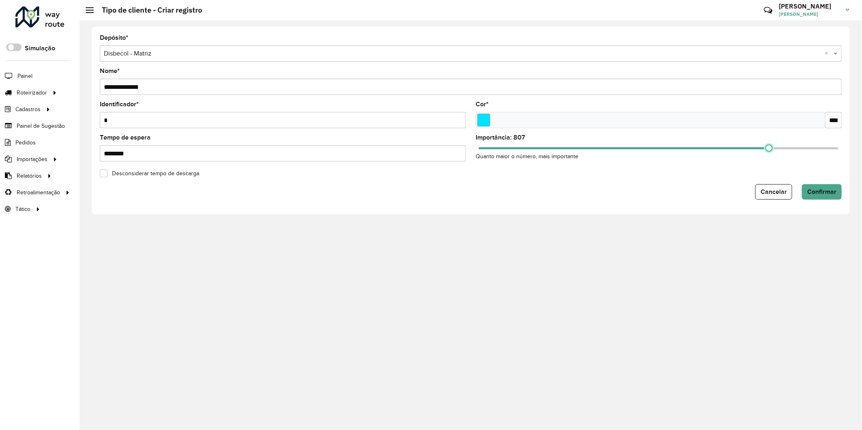
drag, startPoint x: 482, startPoint y: 149, endPoint x: 769, endPoint y: 161, distance: 288.0
click at [769, 161] on div "Importância: 807 Quanto maior o número, mais importante" at bounding box center [659, 148] width 366 height 26
click at [515, 135] on label "Importância: 807" at bounding box center [501, 138] width 50 height 10
click at [766, 156] on div "Importância: 807 Quanto maior o número, mais importante" at bounding box center [659, 148] width 366 height 26
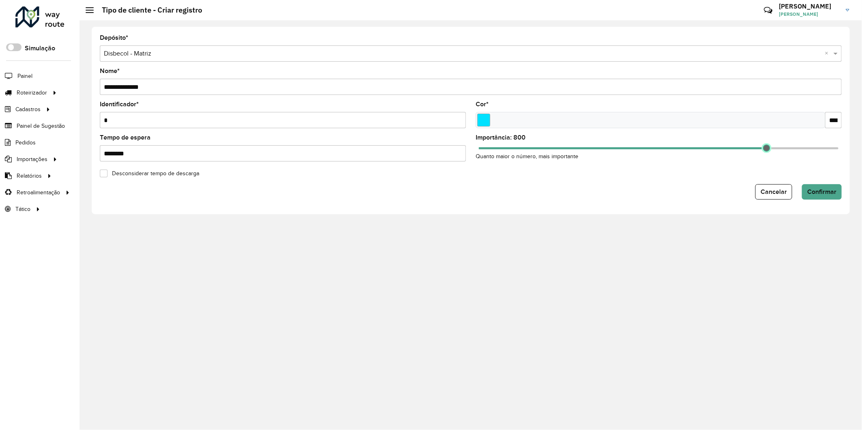
click at [767, 146] on span at bounding box center [766, 147] width 7 height 7
click at [135, 156] on input "Tempo de espera" at bounding box center [283, 153] width 366 height 16
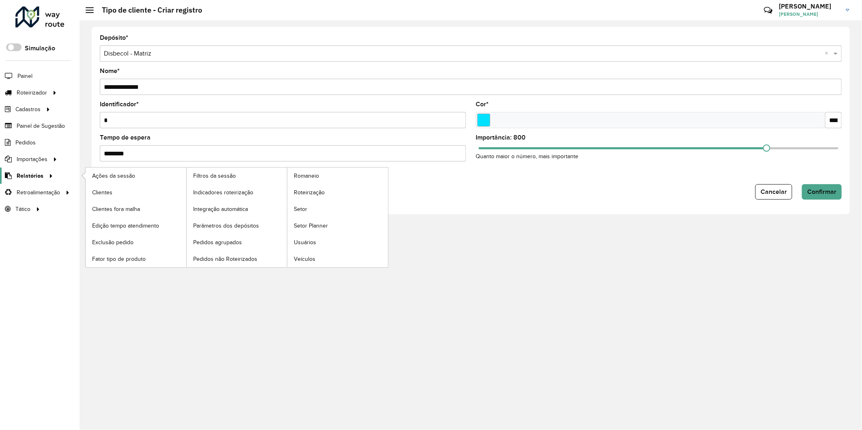
drag, startPoint x: 136, startPoint y: 155, endPoint x: 15, endPoint y: 170, distance: 121.2
click at [16, 170] on div "Roteirizador AmbevTech Simulação Painel Roteirizador Entregas Vendas Cadastros …" at bounding box center [431, 215] width 862 height 430
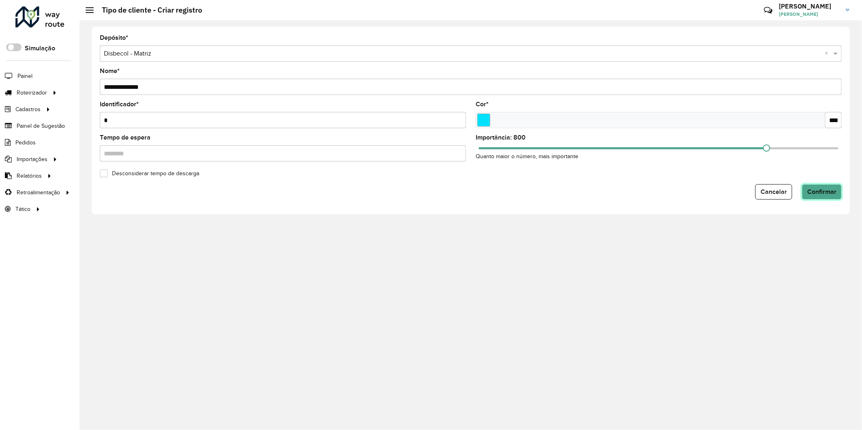
click at [832, 196] on button "Confirmar" at bounding box center [822, 191] width 40 height 15
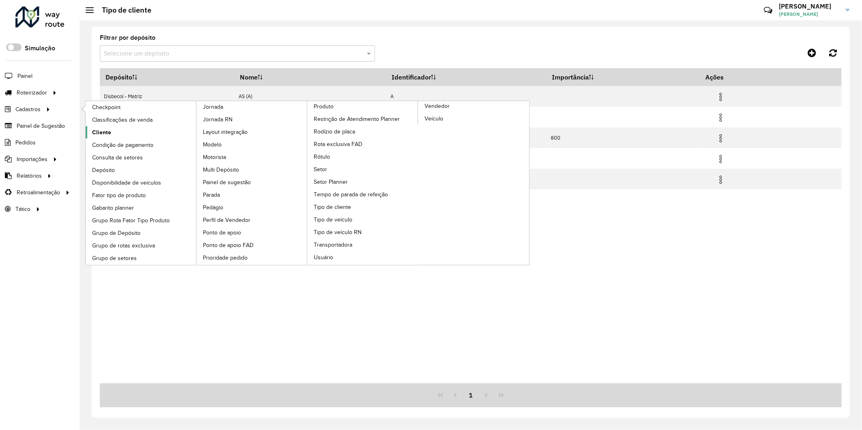
click at [105, 134] on span "Cliente" at bounding box center [101, 132] width 19 height 9
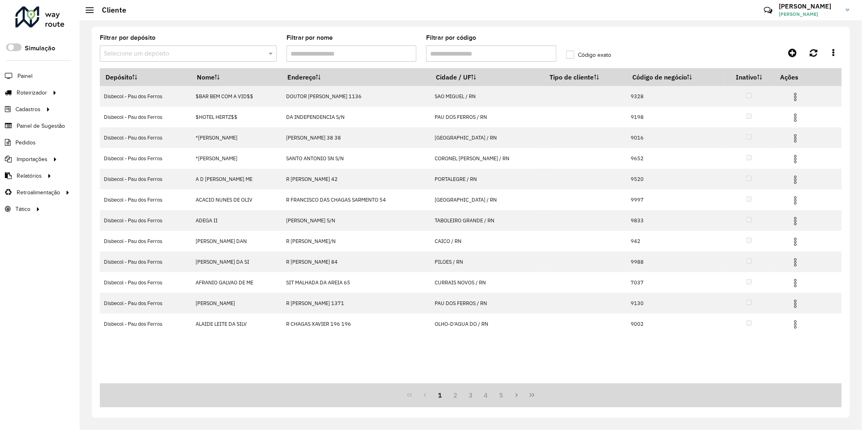
click at [445, 56] on input "Filtrar por código" at bounding box center [491, 53] width 130 height 16
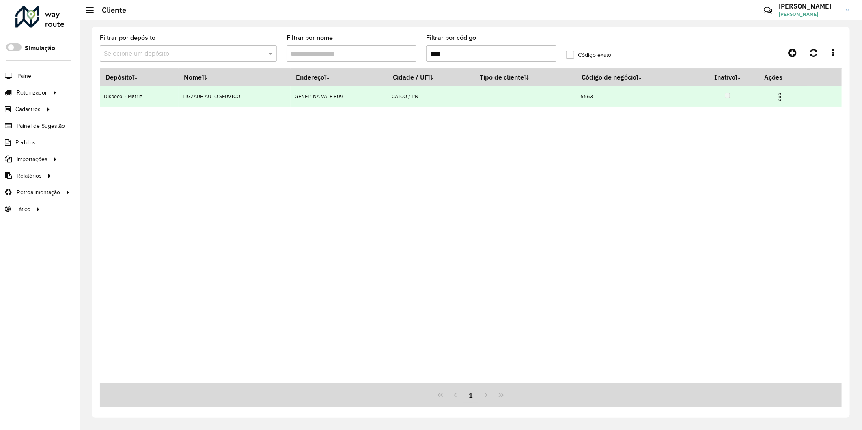
type input "****"
click at [782, 97] on img at bounding box center [780, 97] width 10 height 10
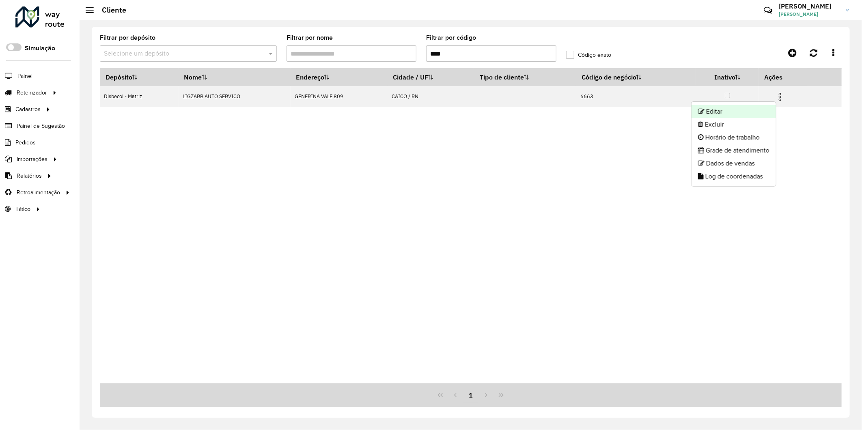
click at [733, 110] on li "Editar" at bounding box center [733, 111] width 84 height 13
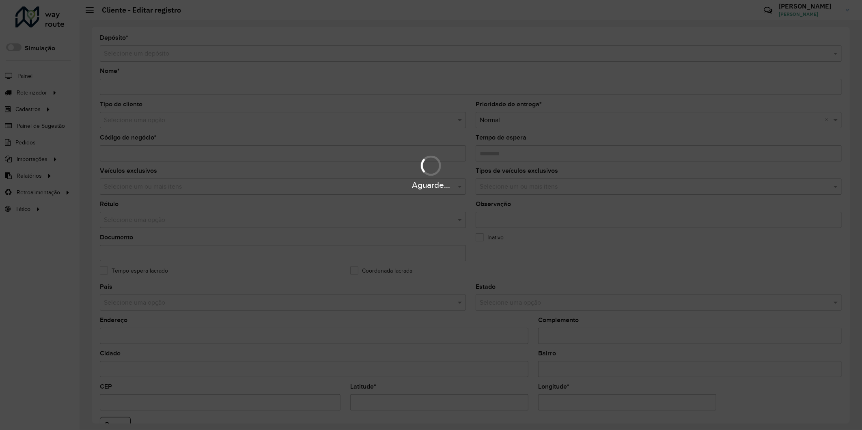
type input "**********"
type input "****"
type input "********"
type input "**********"
type input "*****"
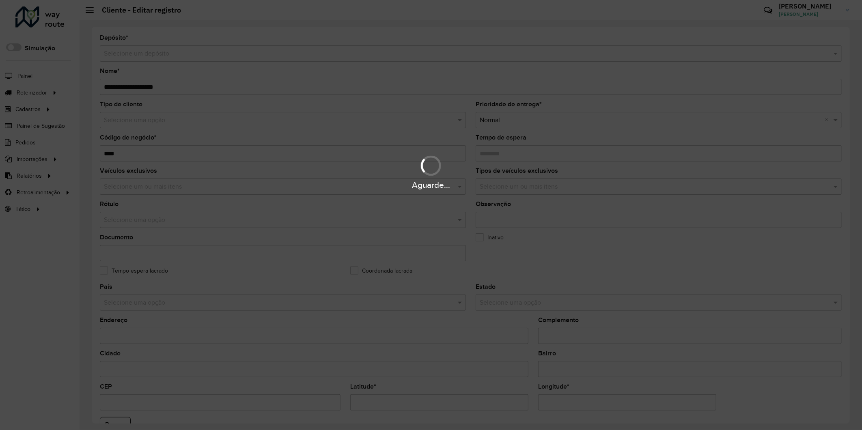
type input "******"
type input "**********"
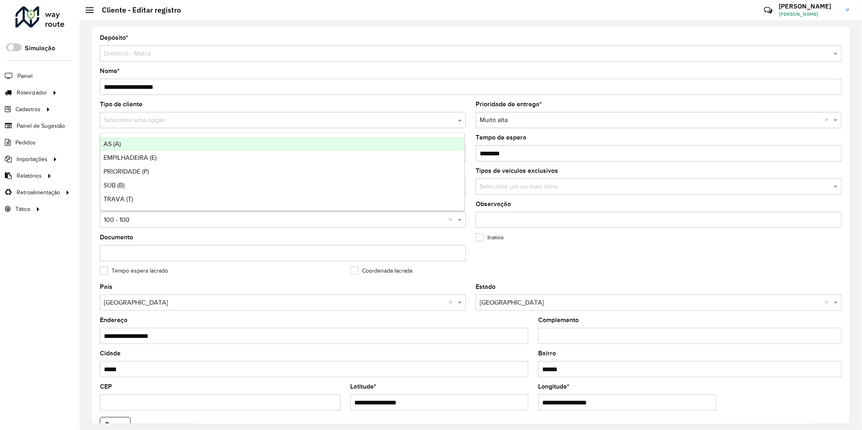
click at [162, 118] on input "text" at bounding box center [275, 121] width 342 height 10
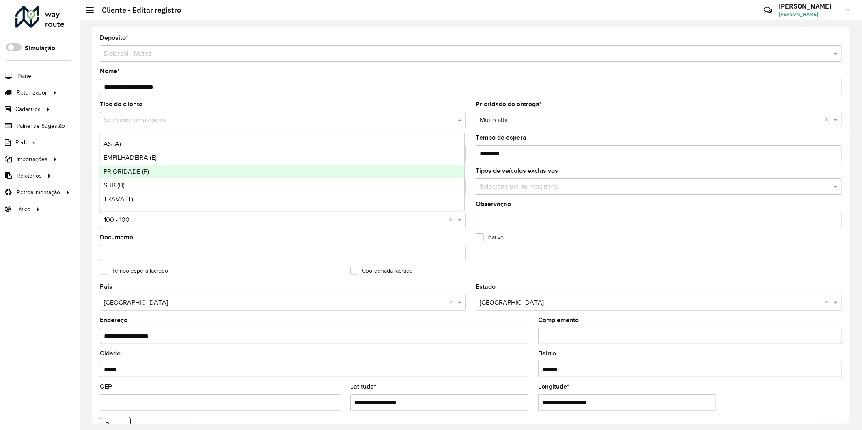
click at [145, 174] on span "PRIORIDADE (P)" at bounding box center [125, 171] width 45 height 7
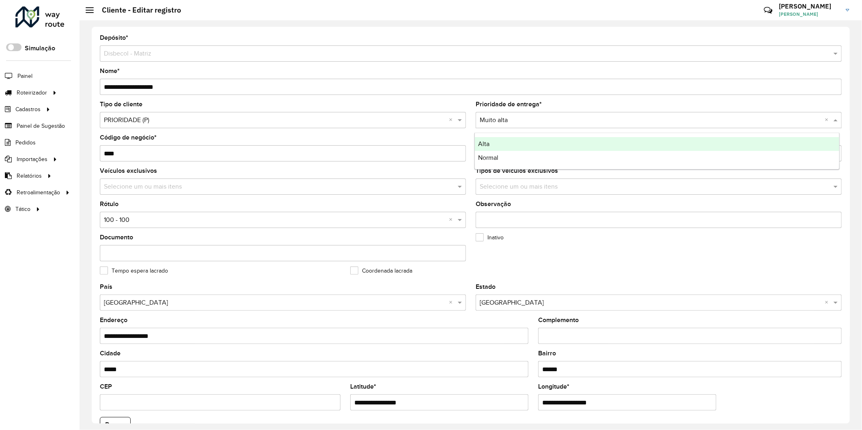
click at [530, 119] on input "text" at bounding box center [651, 121] width 342 height 10
click at [444, 103] on div "Tipo de cliente Selecione uma opção × PRIORIDADE (P) ×" at bounding box center [283, 114] width 366 height 27
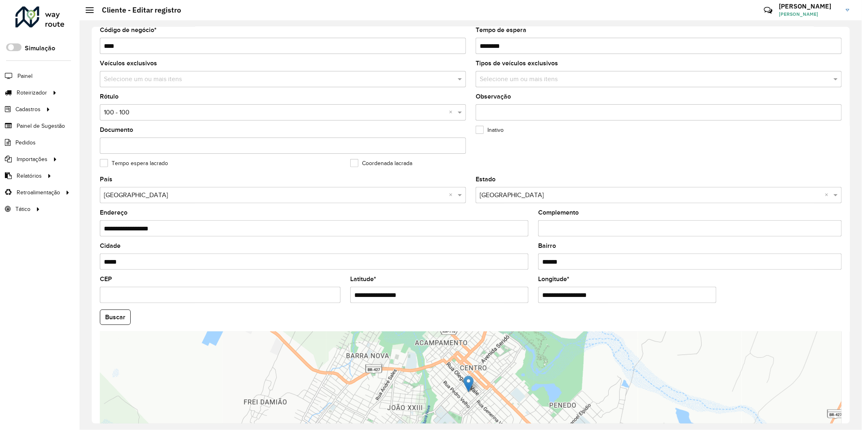
scroll to position [175, 0]
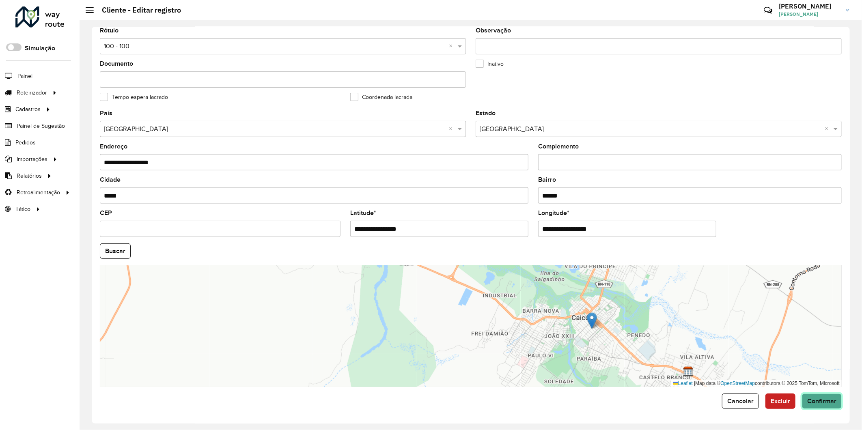
click at [832, 402] on span "Confirmar" at bounding box center [821, 401] width 29 height 7
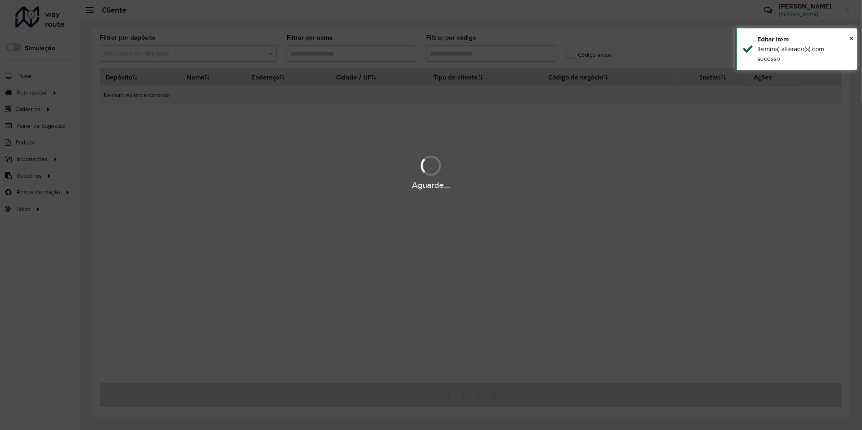
type input "****"
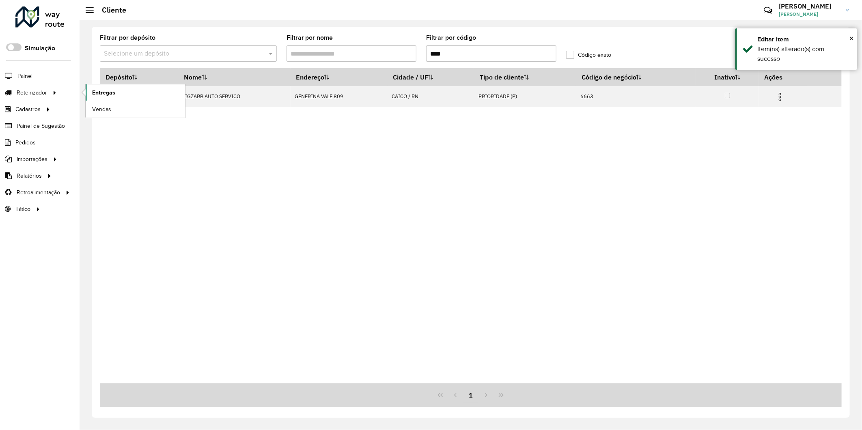
click at [100, 94] on span "Entregas" at bounding box center [103, 92] width 23 height 9
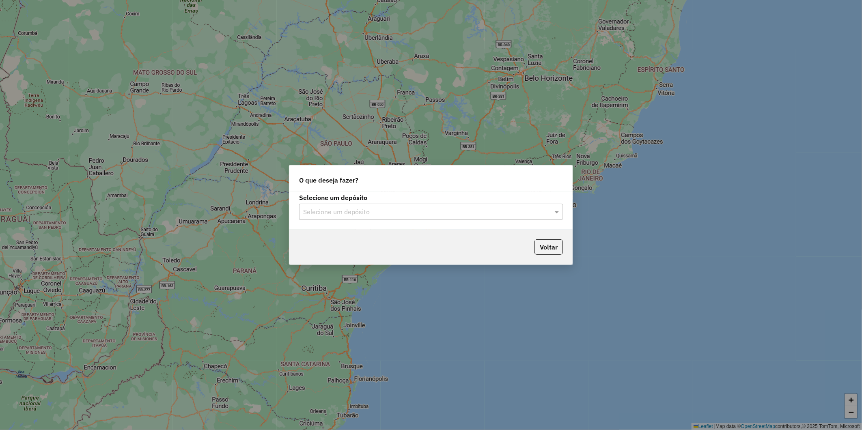
click at [375, 217] on div "Selecione um depósito" at bounding box center [431, 212] width 264 height 16
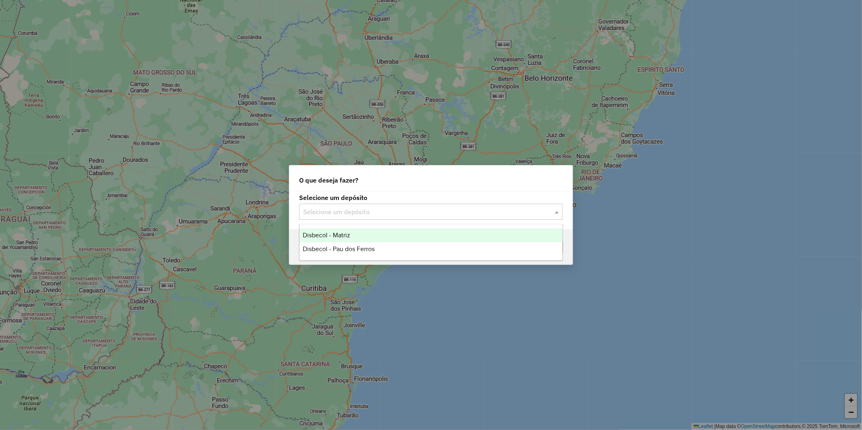
click at [362, 239] on div "Disbecol - Matriz" at bounding box center [430, 235] width 263 height 14
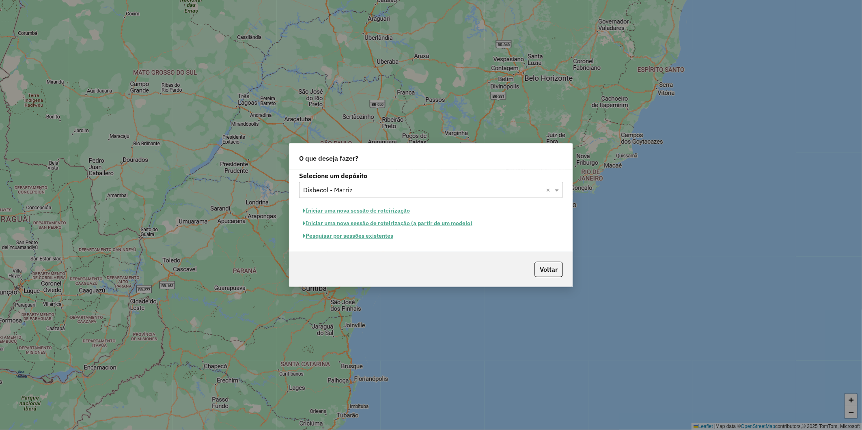
click at [353, 238] on button "Pesquisar por sessões existentes" at bounding box center [348, 236] width 98 height 13
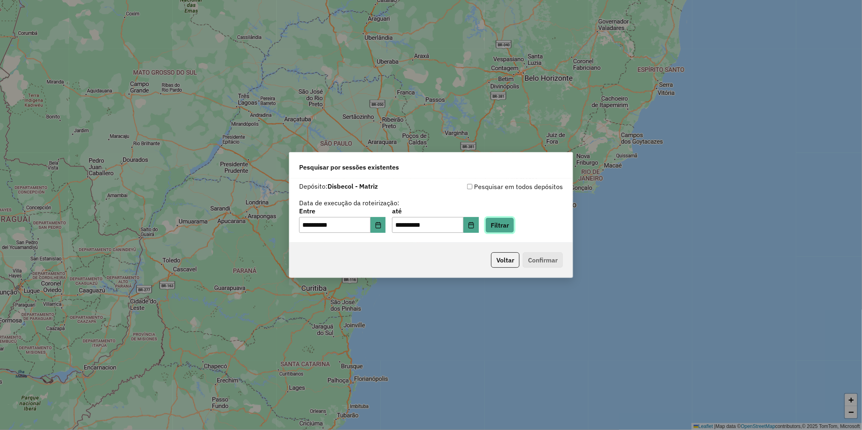
click at [506, 224] on button "Filtrar" at bounding box center [499, 225] width 29 height 15
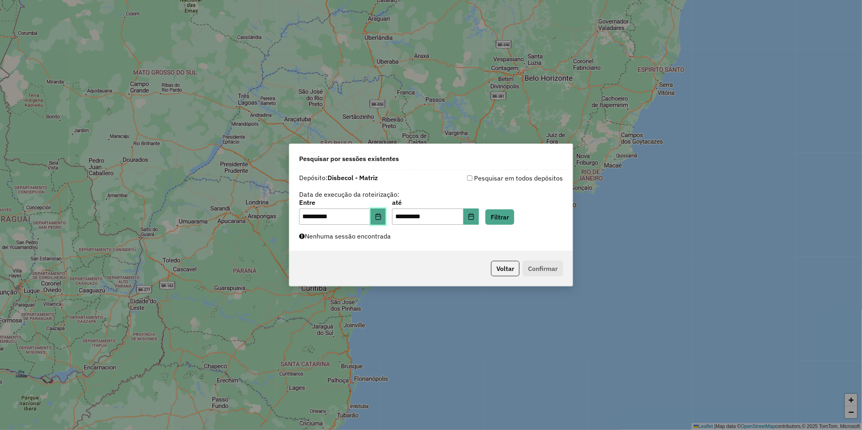
click at [381, 218] on icon "Choose Date" at bounding box center [378, 216] width 6 height 6
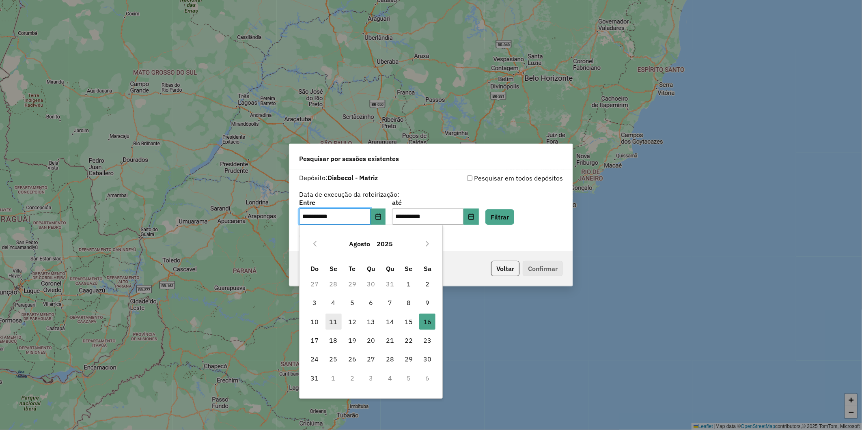
click at [334, 322] on span "11" at bounding box center [333, 322] width 16 height 16
type input "**********"
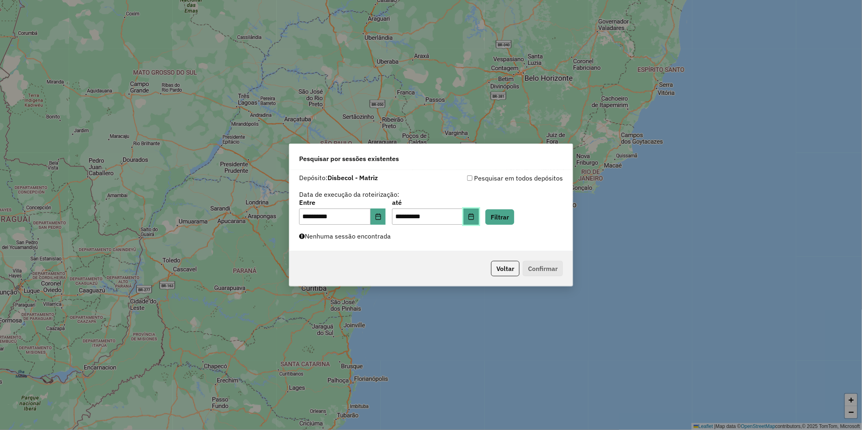
click at [479, 220] on button "Choose Date" at bounding box center [470, 217] width 15 height 16
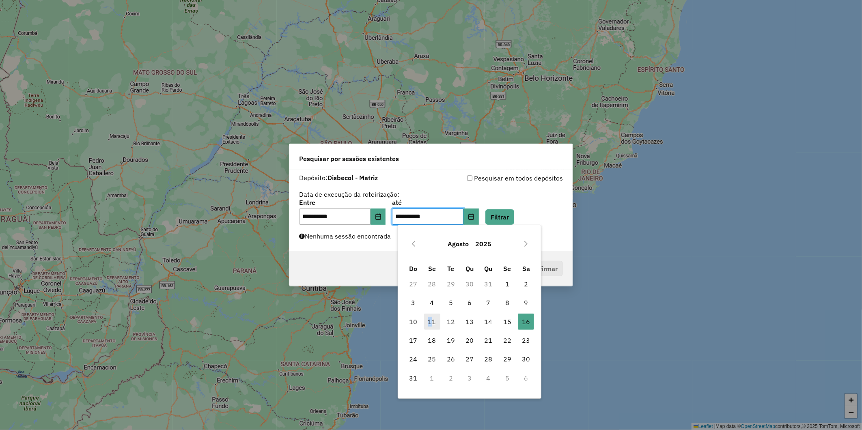
click at [430, 321] on span "11" at bounding box center [432, 322] width 16 height 16
type input "**********"
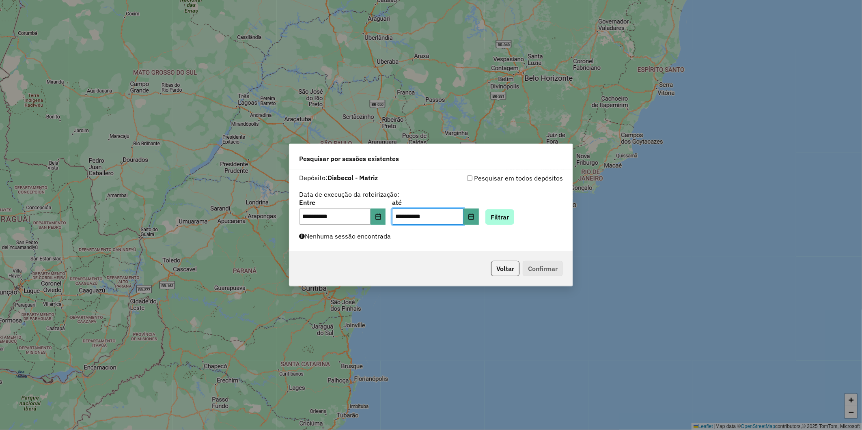
drag, startPoint x: 430, startPoint y: 321, endPoint x: 512, endPoint y: 209, distance: 138.6
click at [514, 207] on div "**********" at bounding box center [431, 212] width 264 height 25
click at [509, 215] on button "Filtrar" at bounding box center [499, 216] width 29 height 15
click at [403, 239] on div "**********" at bounding box center [430, 210] width 283 height 81
click at [359, 237] on label "Nenhuma sessão encontrada" at bounding box center [345, 236] width 92 height 10
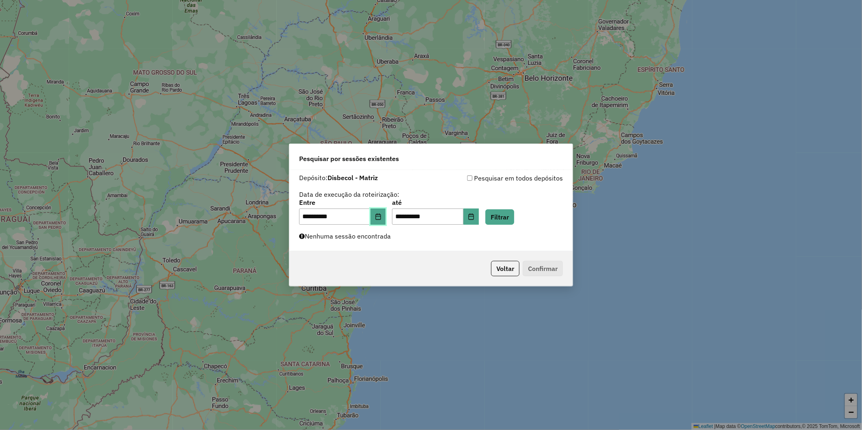
click at [381, 216] on icon "Choose Date" at bounding box center [377, 216] width 5 height 6
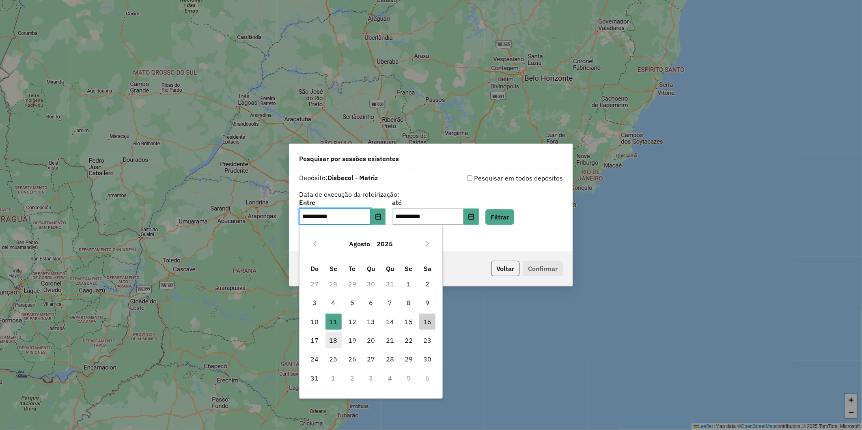
click at [327, 342] on span "18" at bounding box center [333, 340] width 16 height 16
type input "**********"
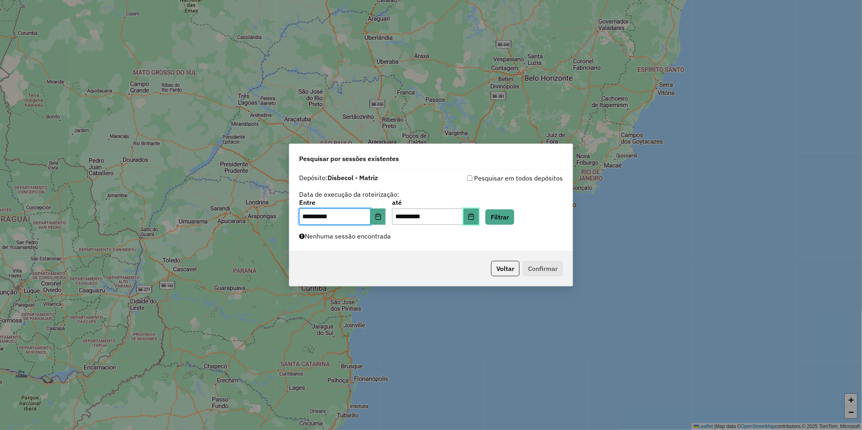
click at [474, 218] on icon "Choose Date" at bounding box center [471, 216] width 6 height 6
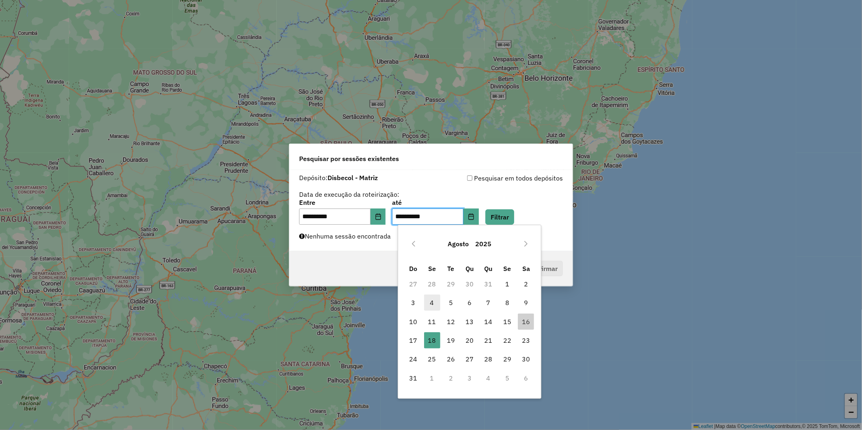
click at [433, 301] on span "4" at bounding box center [432, 303] width 16 height 16
type input "**********"
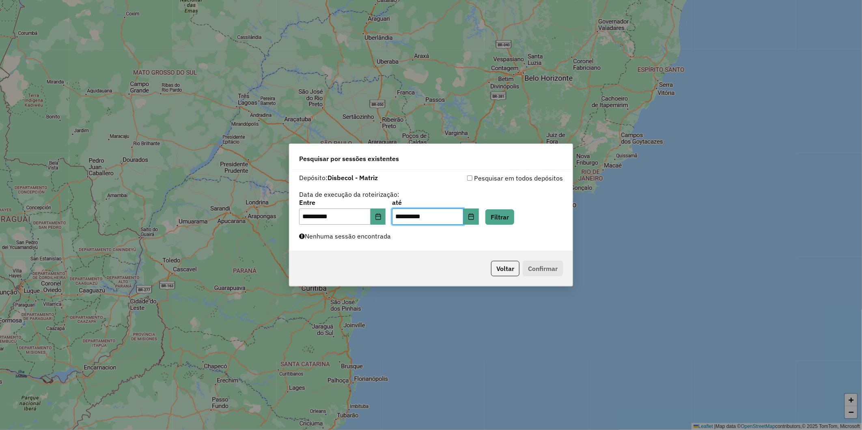
click at [392, 220] on div "**********" at bounding box center [431, 212] width 264 height 25
click at [506, 218] on button "Filtrar" at bounding box center [499, 216] width 29 height 15
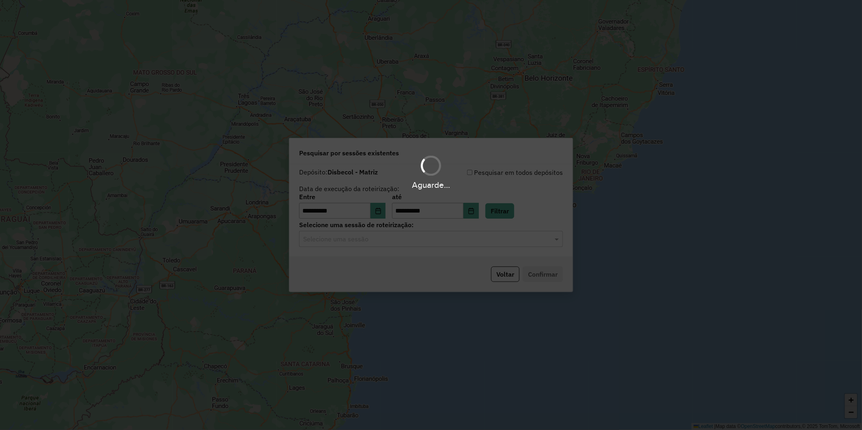
click at [420, 243] on hb-app "**********" at bounding box center [431, 215] width 862 height 430
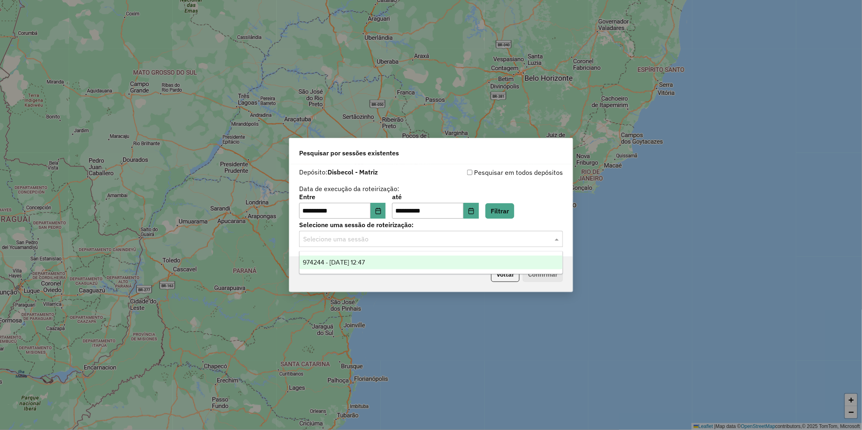
click at [384, 244] on div "Selecione uma sessão" at bounding box center [431, 239] width 264 height 16
click at [360, 259] on span "974244 - 04/08/2025 12:47" at bounding box center [334, 262] width 62 height 7
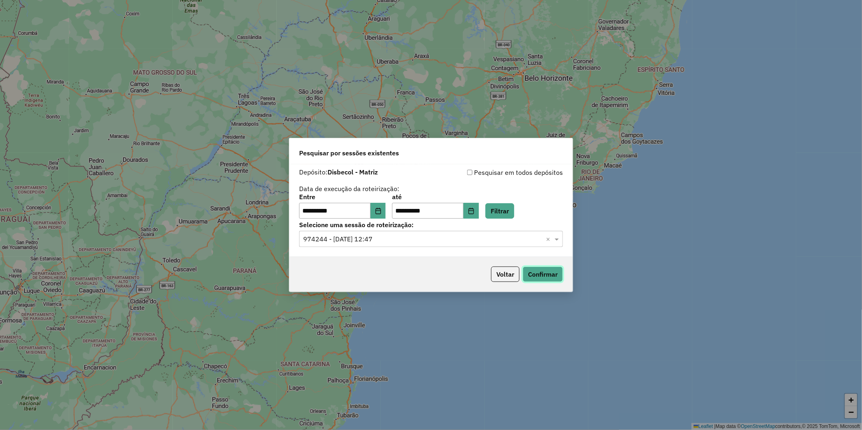
click at [544, 277] on button "Confirmar" at bounding box center [543, 274] width 40 height 15
click at [371, 208] on input "**********" at bounding box center [334, 211] width 71 height 16
click at [381, 212] on icon "Choose Date" at bounding box center [378, 211] width 6 height 6
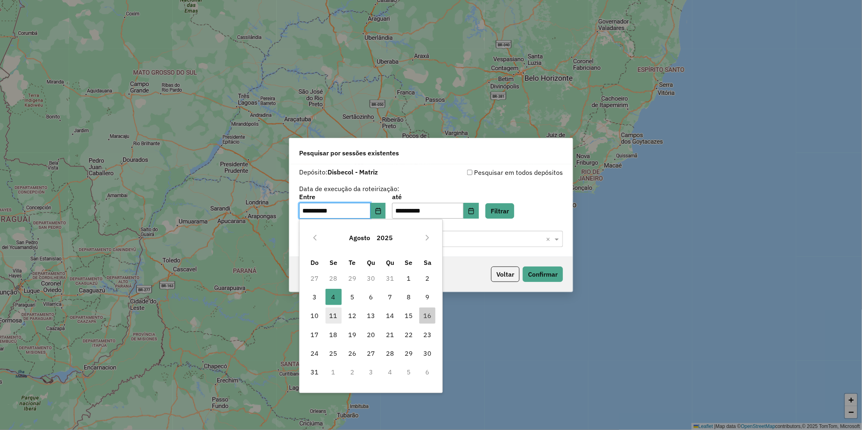
drag, startPoint x: 334, startPoint y: 313, endPoint x: 341, endPoint y: 309, distance: 8.2
click at [334, 313] on span "11" at bounding box center [333, 316] width 16 height 16
type input "**********"
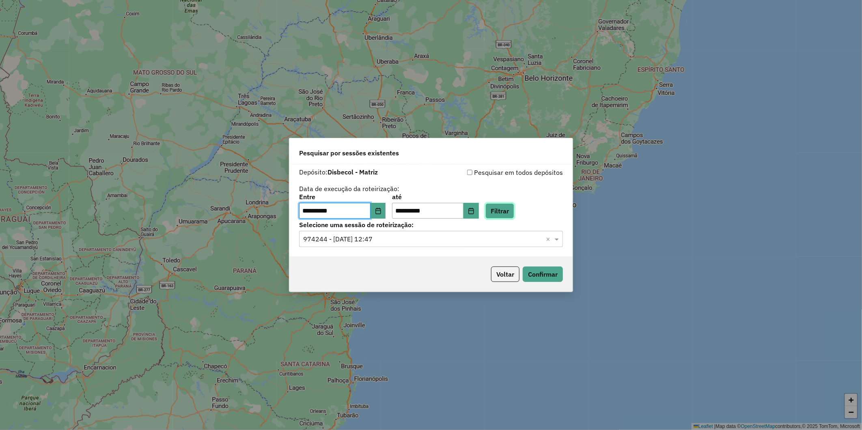
click at [506, 214] on button "Filtrar" at bounding box center [499, 210] width 29 height 15
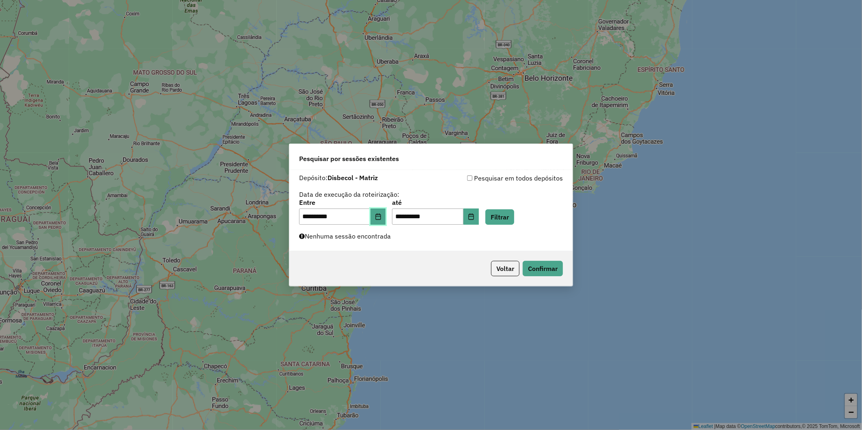
click at [386, 222] on button "Choose Date" at bounding box center [378, 217] width 15 height 16
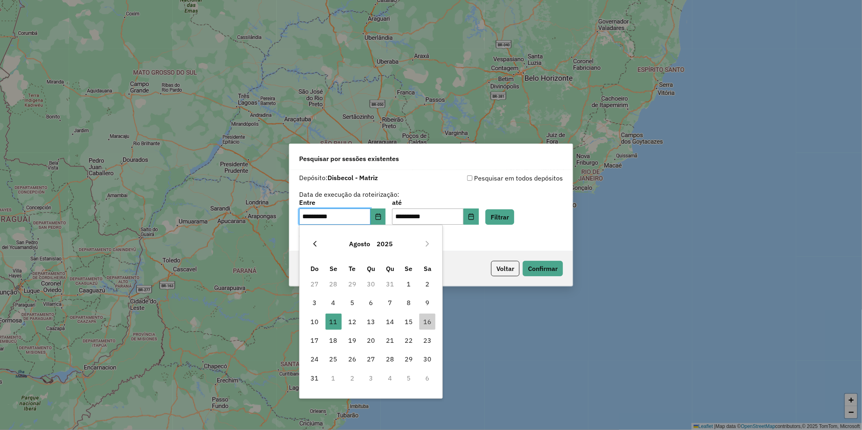
click at [313, 247] on button "Previous Month" at bounding box center [314, 243] width 13 height 13
click at [336, 322] on span "14" at bounding box center [333, 322] width 16 height 16
type input "**********"
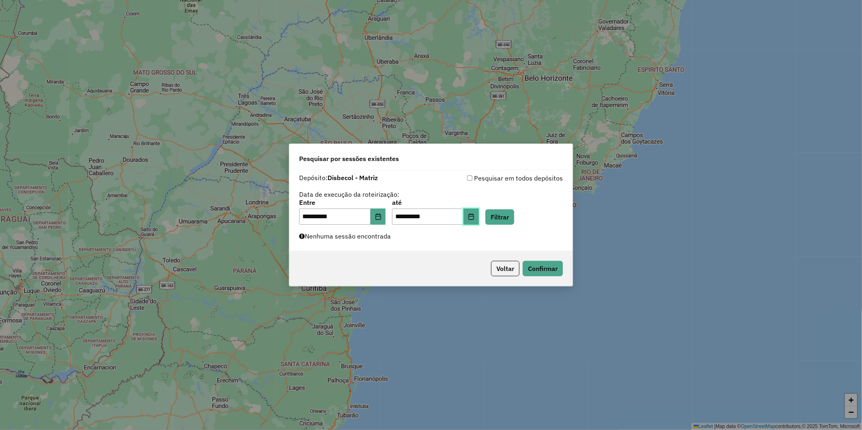
click at [478, 220] on button "Choose Date" at bounding box center [470, 217] width 15 height 16
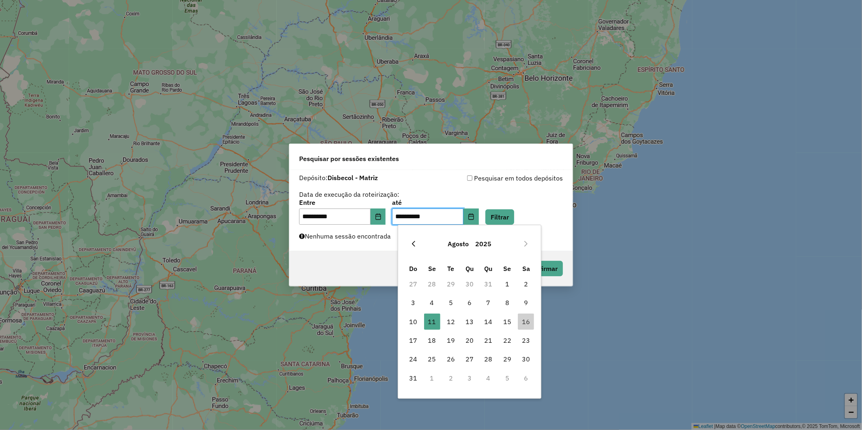
click at [409, 245] on button "Previous Month" at bounding box center [413, 243] width 13 height 13
click at [429, 323] on span "14" at bounding box center [432, 322] width 16 height 16
type input "**********"
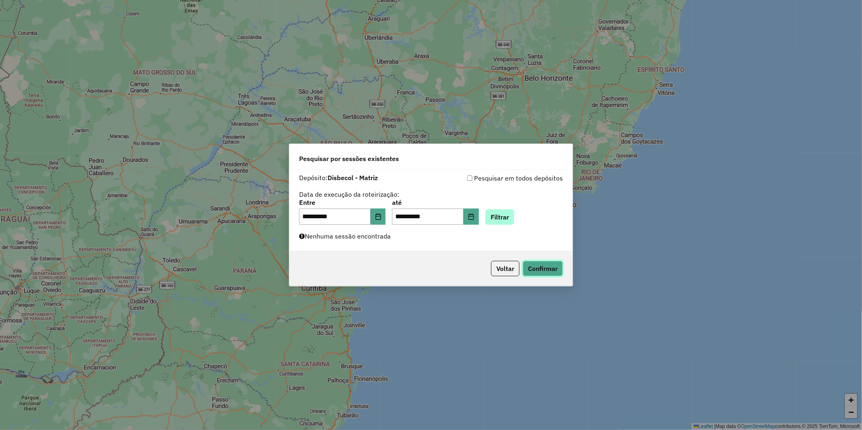
drag, startPoint x: 534, startPoint y: 269, endPoint x: 512, endPoint y: 218, distance: 56.0
click at [515, 221] on div "**********" at bounding box center [431, 215] width 284 height 143
click at [512, 218] on button "Filtrar" at bounding box center [499, 216] width 29 height 15
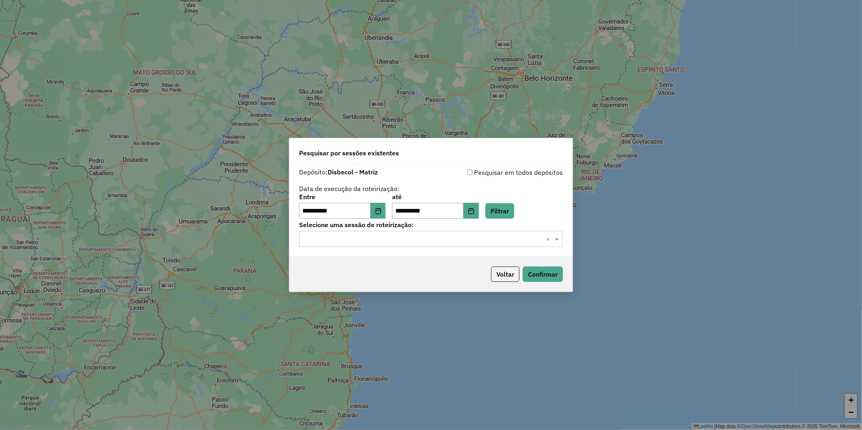
click at [386, 239] on input "text" at bounding box center [422, 240] width 239 height 10
click at [373, 256] on div "964596 - 14/07/2025 10:38" at bounding box center [430, 263] width 263 height 14
click at [550, 278] on button "Confirmar" at bounding box center [543, 274] width 40 height 15
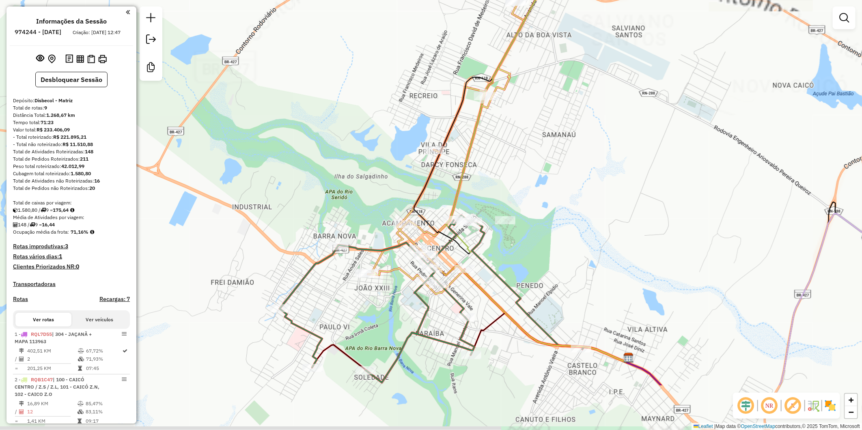
drag, startPoint x: 302, startPoint y: 238, endPoint x: 294, endPoint y: 140, distance: 97.7
click at [294, 141] on div "Janela de atendimento Grade de atendimento Capacidade Transportadoras Veículos …" at bounding box center [431, 215] width 862 height 430
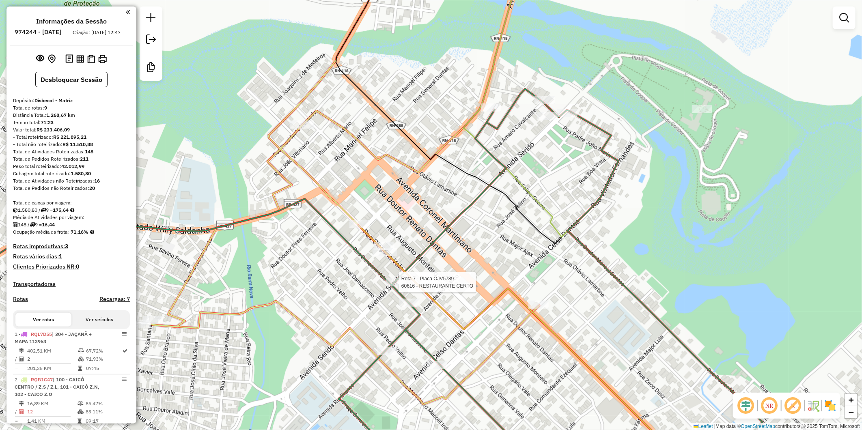
select select "**********"
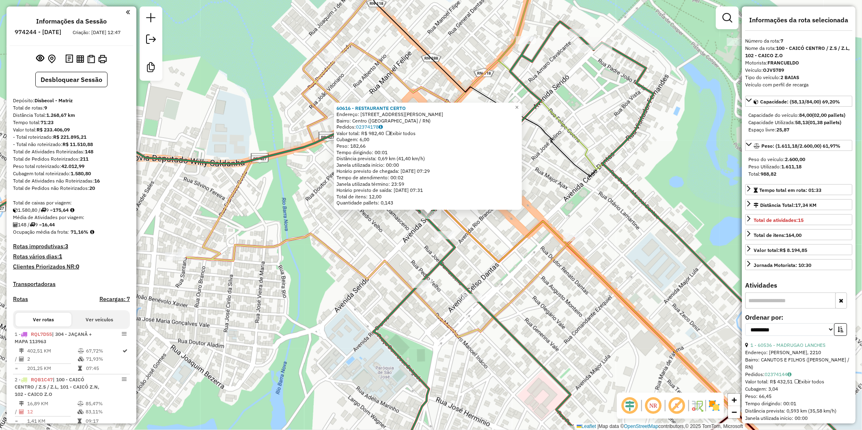
scroll to position [486, 0]
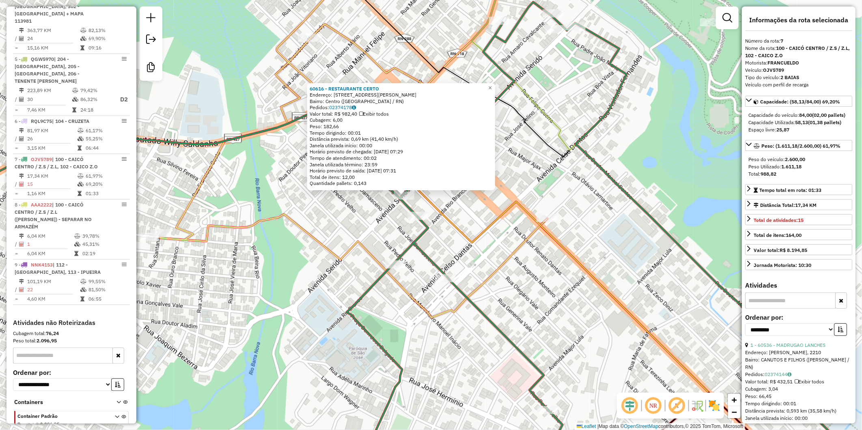
drag, startPoint x: 368, startPoint y: 273, endPoint x: 299, endPoint y: 234, distance: 78.5
click at [302, 235] on icon at bounding box center [354, 128] width 388 height 380
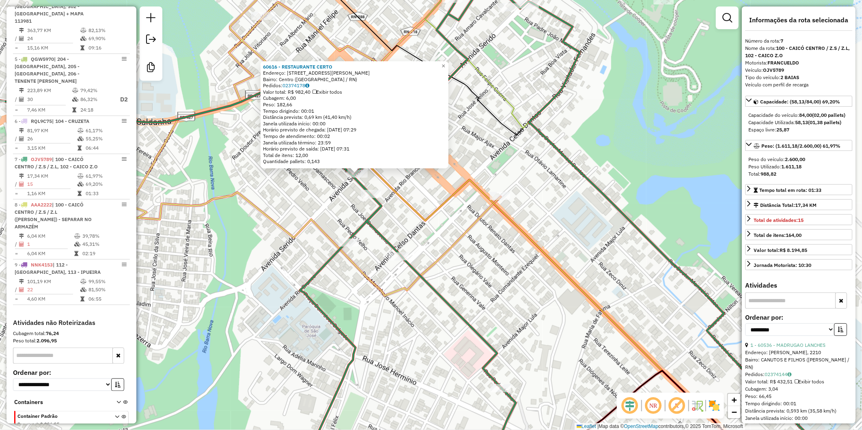
click at [440, 205] on icon at bounding box center [545, 294] width 451 height 357
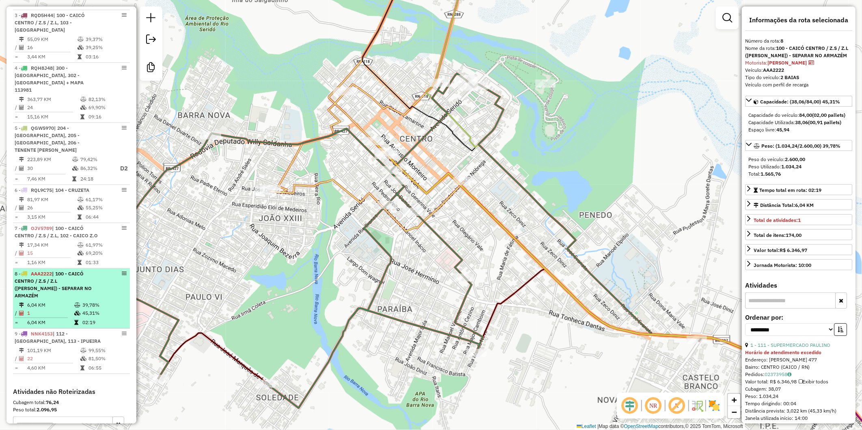
scroll to position [261, 0]
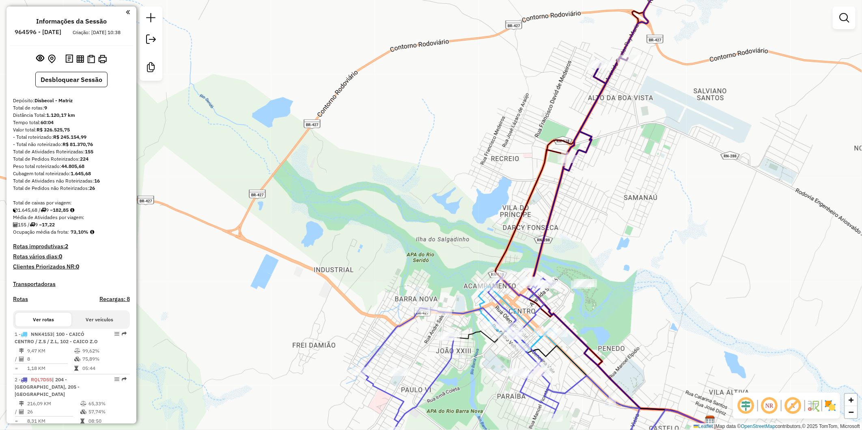
drag, startPoint x: 431, startPoint y: 268, endPoint x: 398, endPoint y: 183, distance: 91.6
click at [379, 180] on div "Rota 1 - Placa NNK4153 6280 - J. S. COM E REPRESEN Janela de atendimento Grade …" at bounding box center [431, 215] width 862 height 430
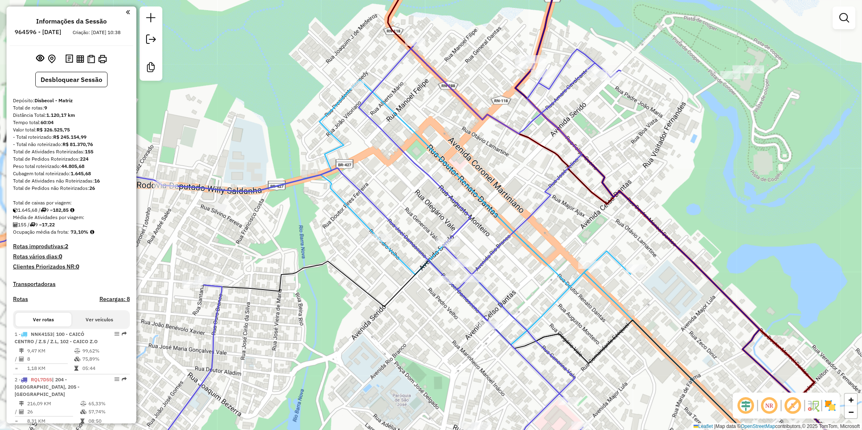
drag, startPoint x: 558, startPoint y: 313, endPoint x: 493, endPoint y: 230, distance: 105.2
click at [496, 232] on icon at bounding box center [398, 212] width 465 height 265
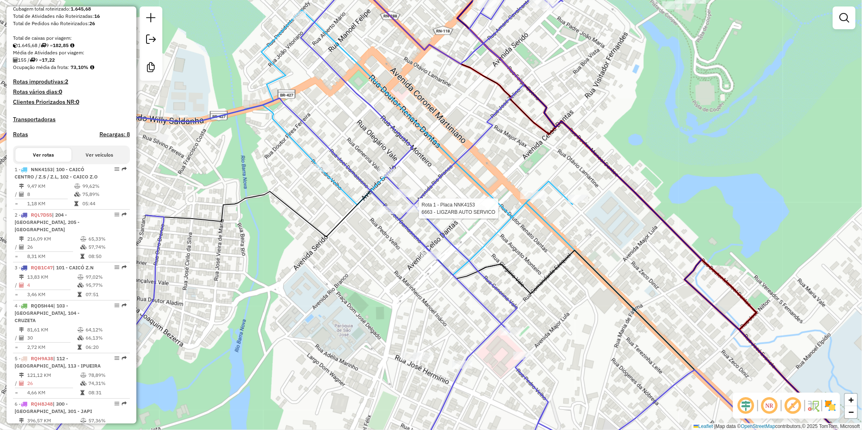
select select "**********"
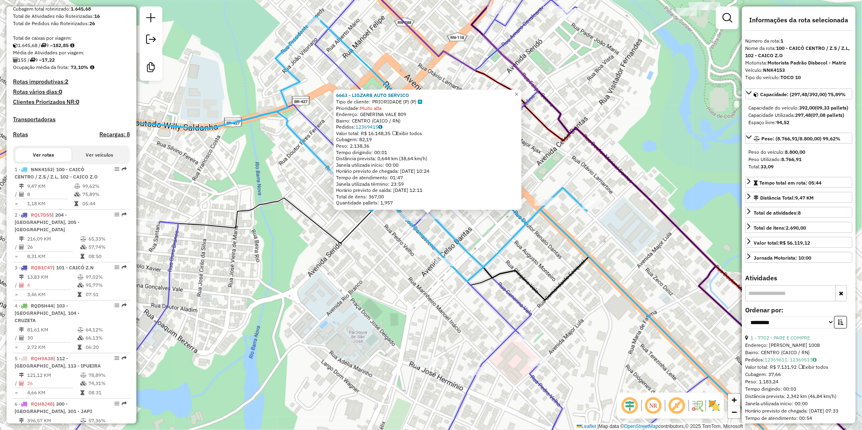
scroll to position [330, 0]
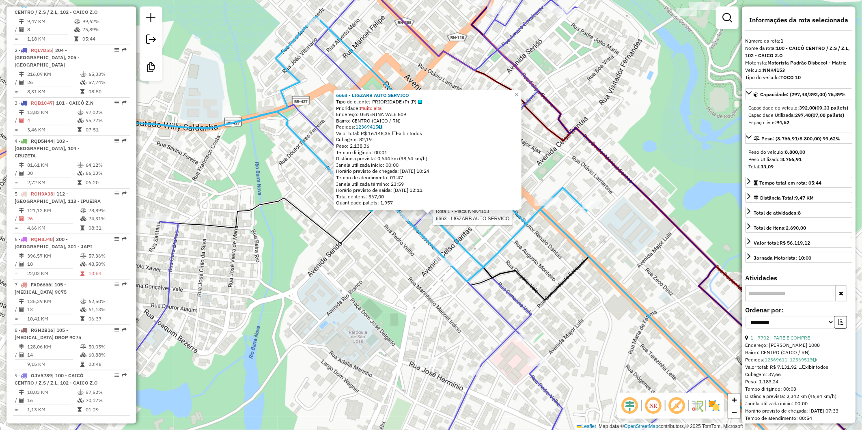
click at [401, 237] on div "Rota 1 - Placa NNK4153 6663 - LIGZARB AUTO SERVICO 6663 - LIGZARB AUTO SERVICO …" at bounding box center [431, 215] width 862 height 430
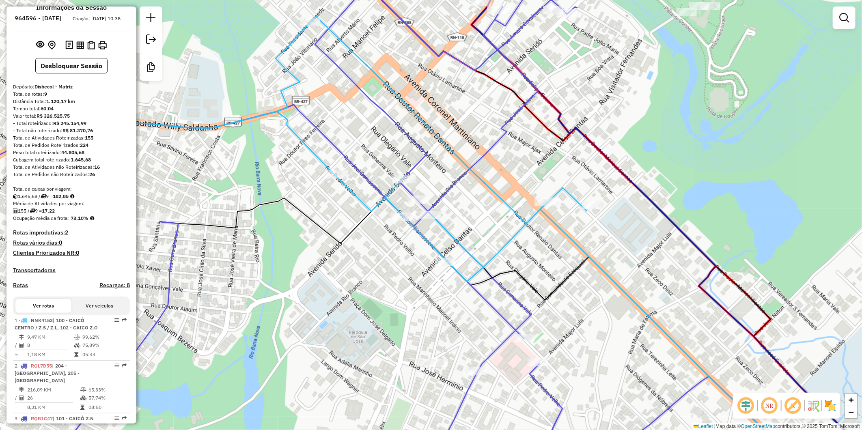
scroll to position [0, 0]
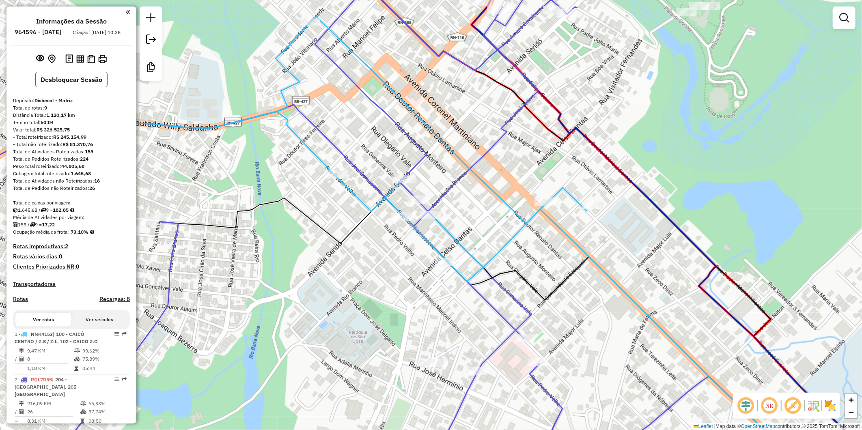
click at [87, 87] on button "Desbloquear Sessão" at bounding box center [71, 79] width 72 height 15
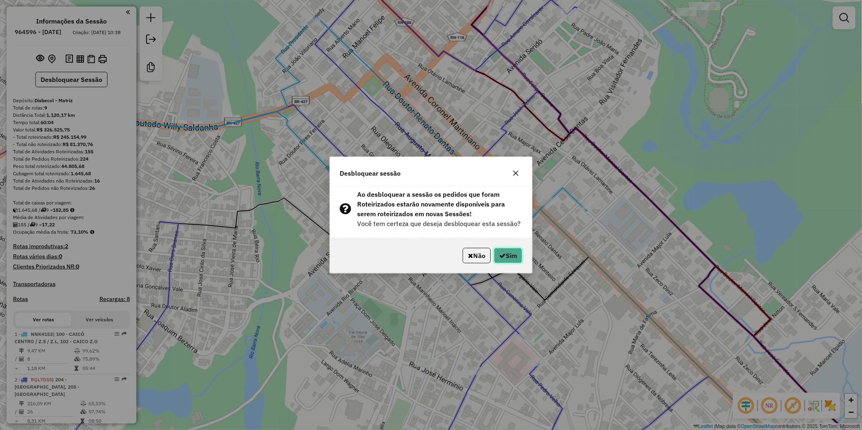
click at [508, 254] on button "Sim" at bounding box center [508, 255] width 28 height 15
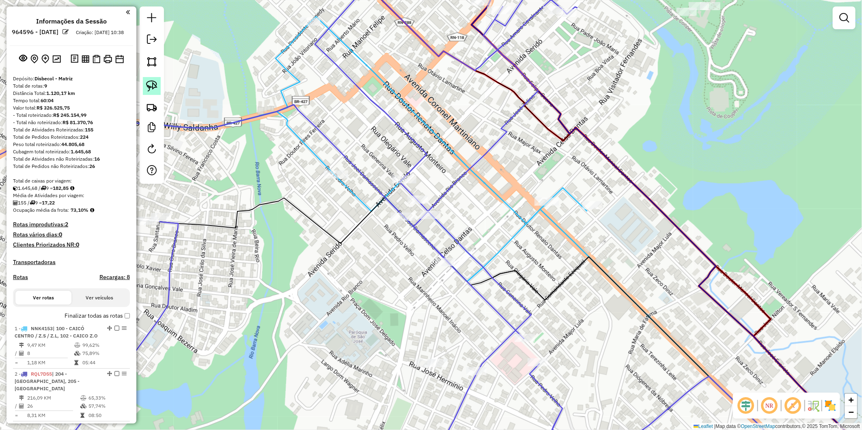
click at [153, 90] on img at bounding box center [151, 85] width 11 height 11
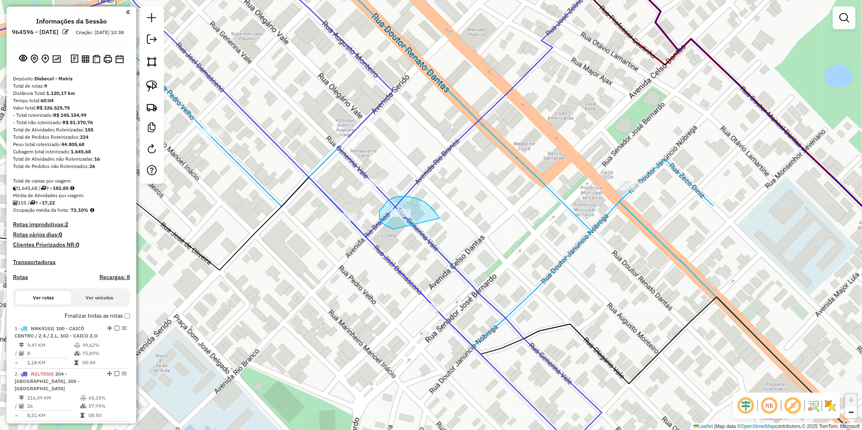
drag, startPoint x: 439, startPoint y: 218, endPoint x: 428, endPoint y: 233, distance: 18.5
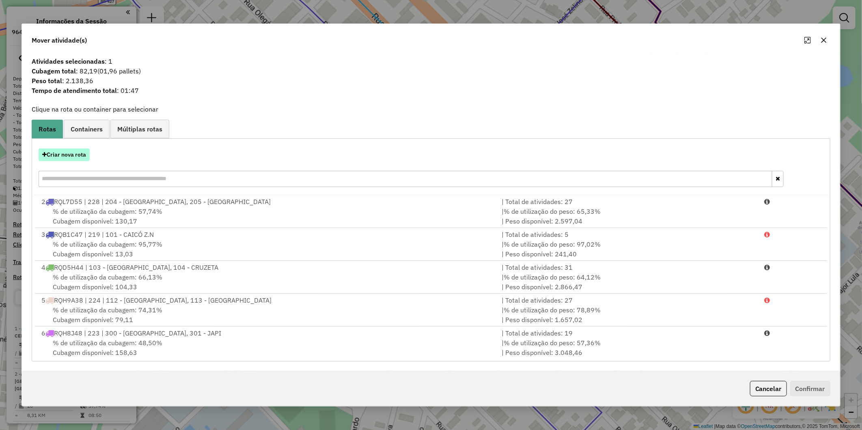
click at [75, 159] on button "Criar nova rota" at bounding box center [64, 155] width 51 height 13
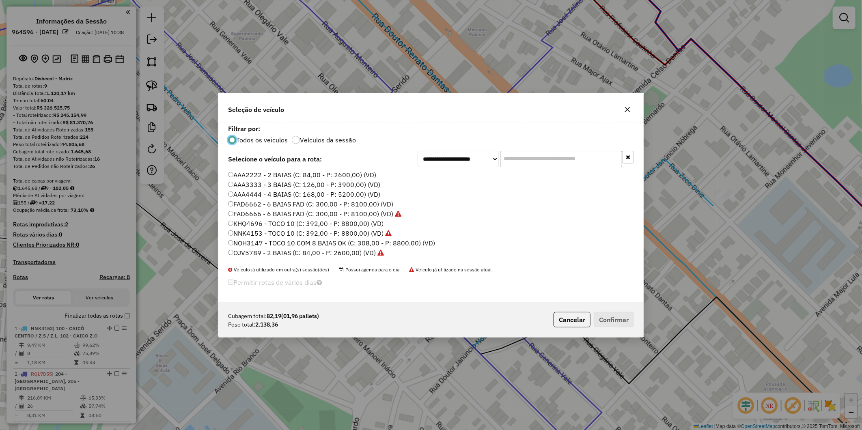
scroll to position [4, 2]
click at [274, 170] on label "AAA2222 - 2 BAIAS (C: 84,00 - P: 2600,00) (VD)" at bounding box center [302, 175] width 148 height 10
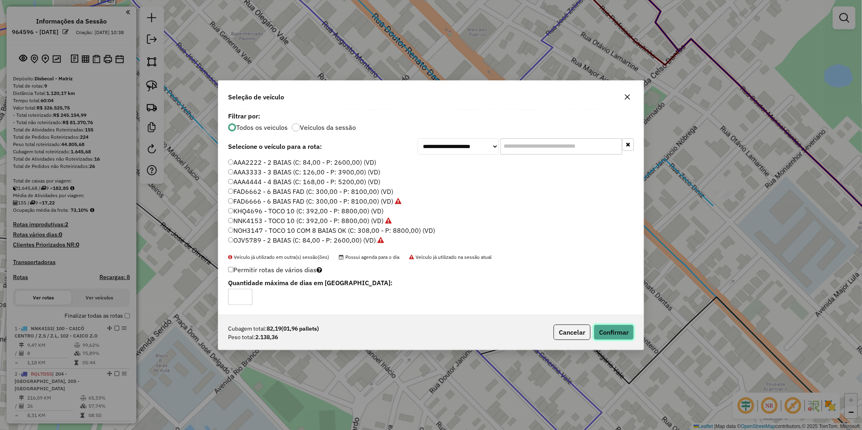
click at [619, 330] on button "Confirmar" at bounding box center [614, 332] width 40 height 15
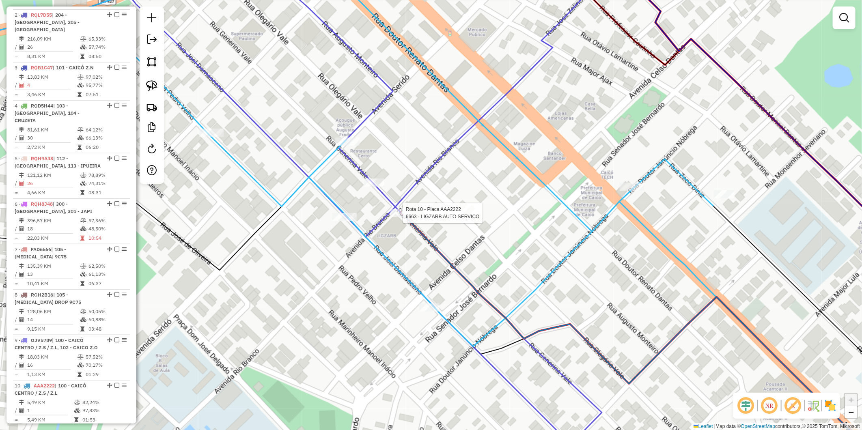
select select "**********"
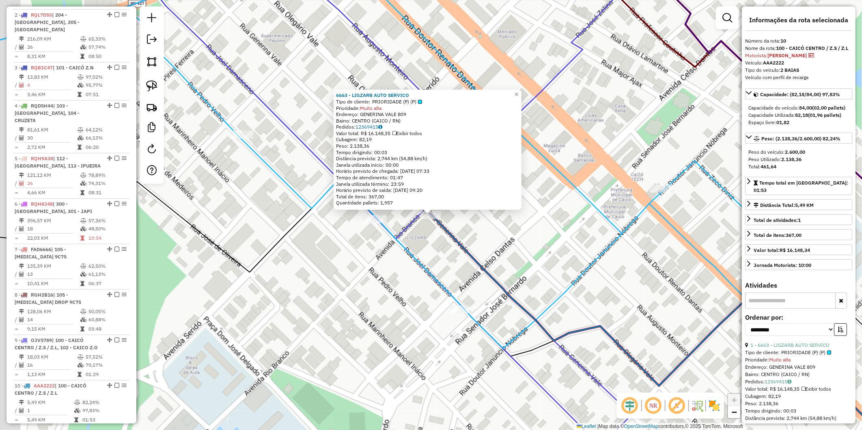
scroll to position [506, 0]
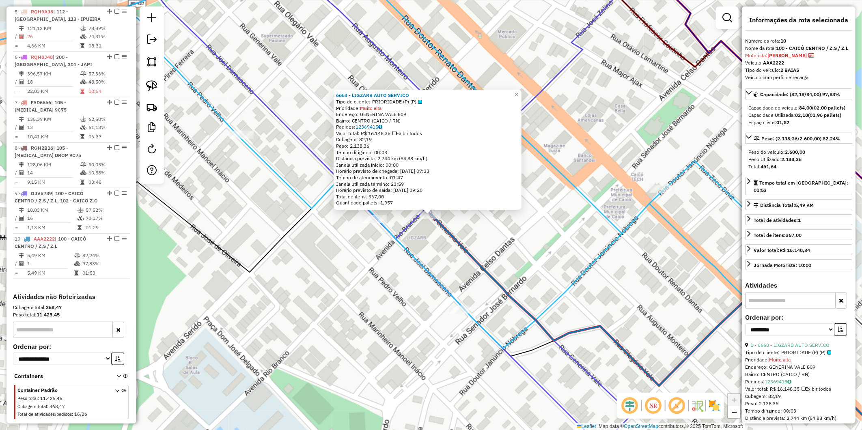
click at [514, 237] on div "6663 - LIGZARB AUTO SERVICO Tipo de cliente: PRIORIDADE (P) (P) Prioridade: Mui…" at bounding box center [431, 215] width 862 height 430
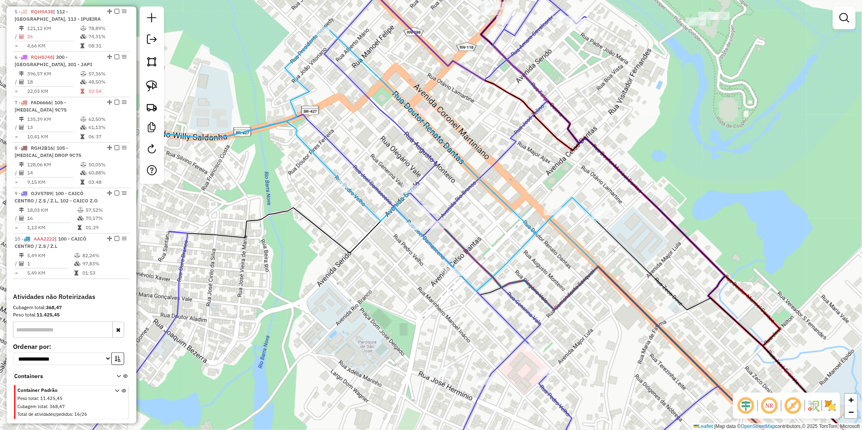
drag, startPoint x: 507, startPoint y: 241, endPoint x: 475, endPoint y: 240, distance: 32.1
click at [475, 240] on div "Janela de atendimento Grade de atendimento Capacidade Transportadoras Veículos …" at bounding box center [431, 215] width 862 height 430
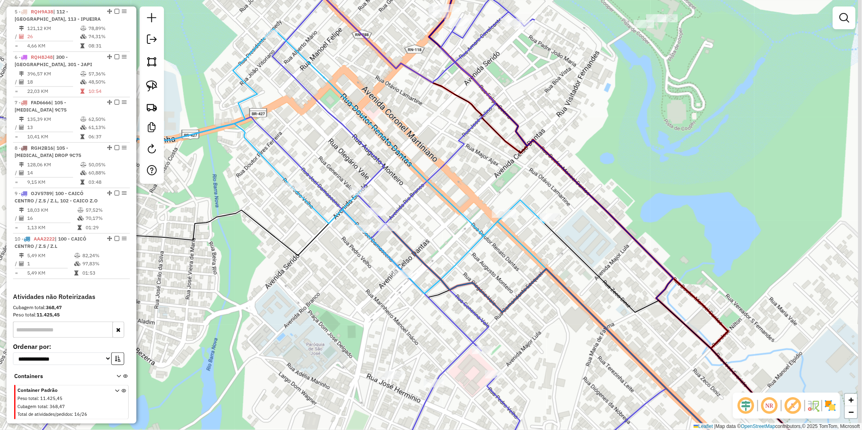
drag, startPoint x: 546, startPoint y: 240, endPoint x: 474, endPoint y: 243, distance: 72.7
click at [474, 243] on div "Janela de atendimento Grade de atendimento Capacidade Transportadoras Veículos …" at bounding box center [431, 215] width 862 height 430
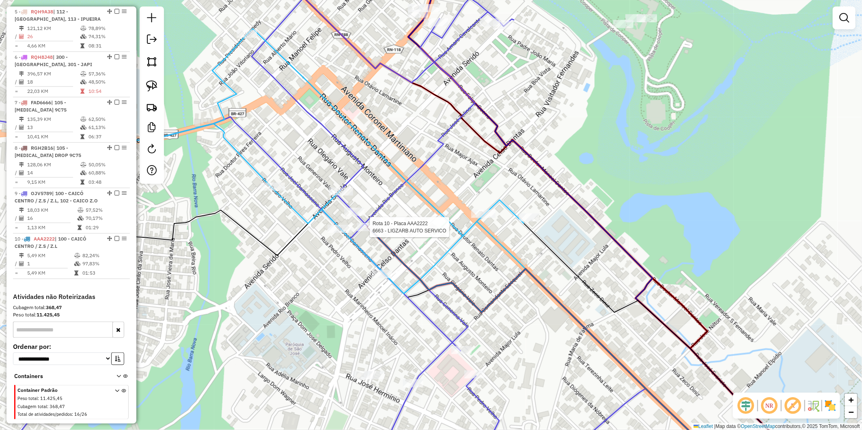
click at [374, 231] on div at bounding box center [367, 227] width 20 height 8
select select "**********"
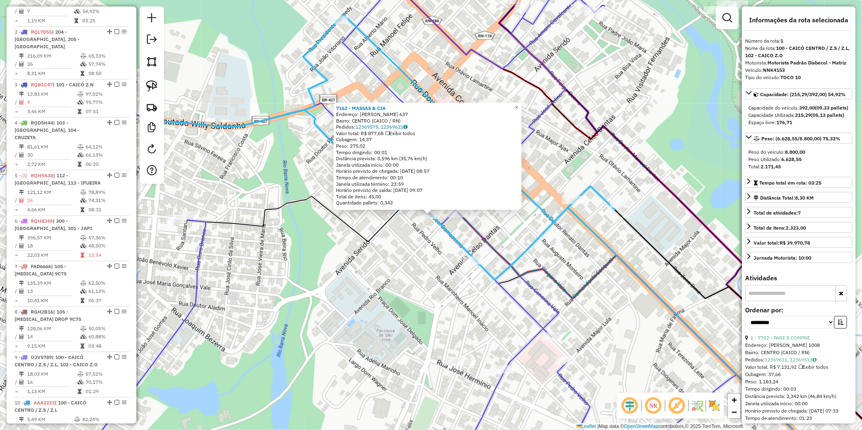
scroll to position [323, 0]
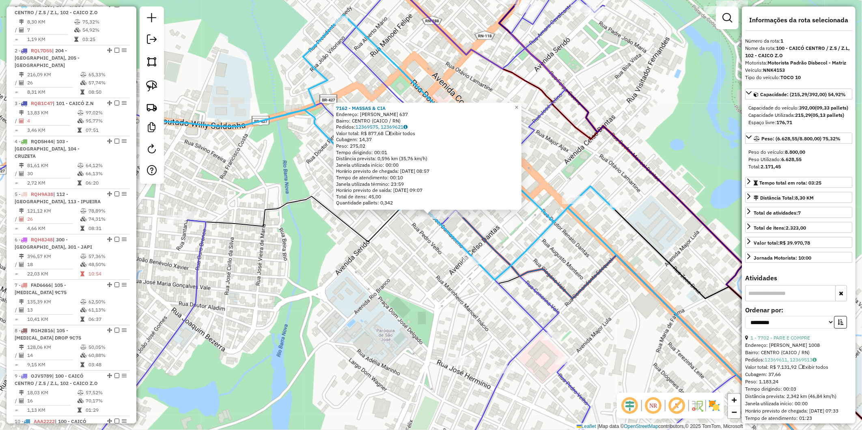
click at [493, 249] on icon at bounding box center [649, 343] width 381 height 260
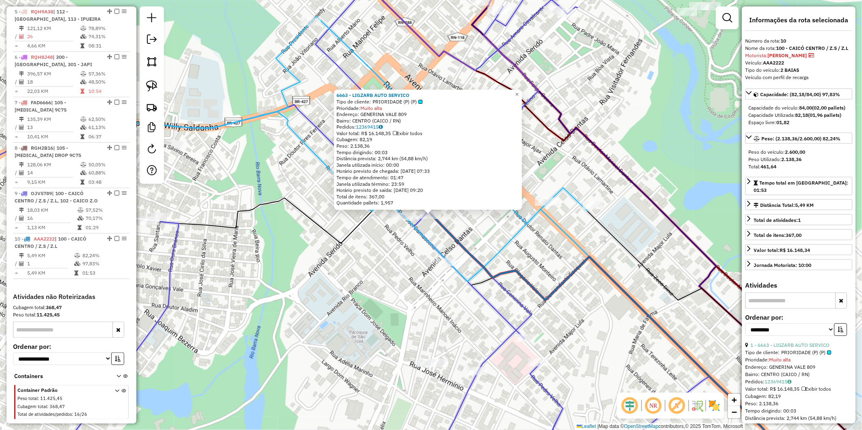
click at [494, 242] on div "6663 - LIGZARB AUTO SERVICO Tipo de cliente: PRIORIDADE (P) (P) Prioridade: Mui…" at bounding box center [431, 215] width 862 height 430
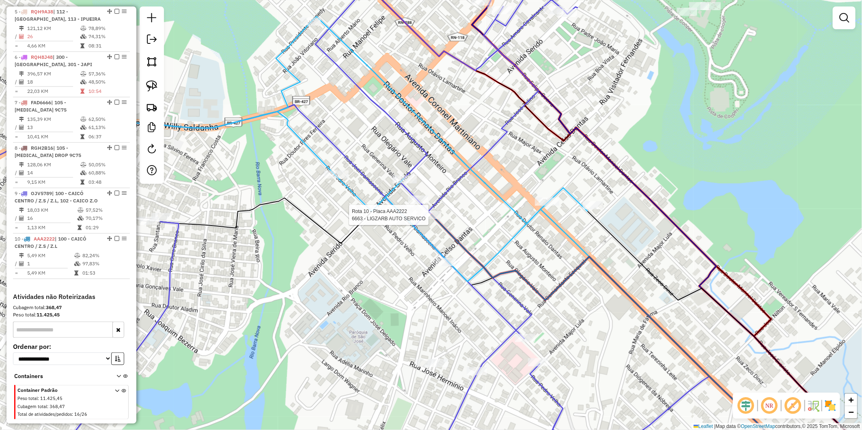
select select "**********"
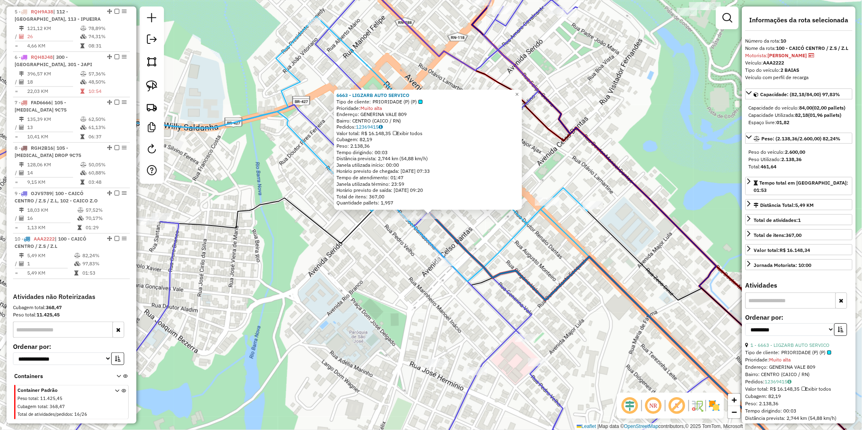
click at [421, 100] on div at bounding box center [420, 102] width 4 height 4
click at [515, 237] on icon at bounding box center [354, 149] width 465 height 265
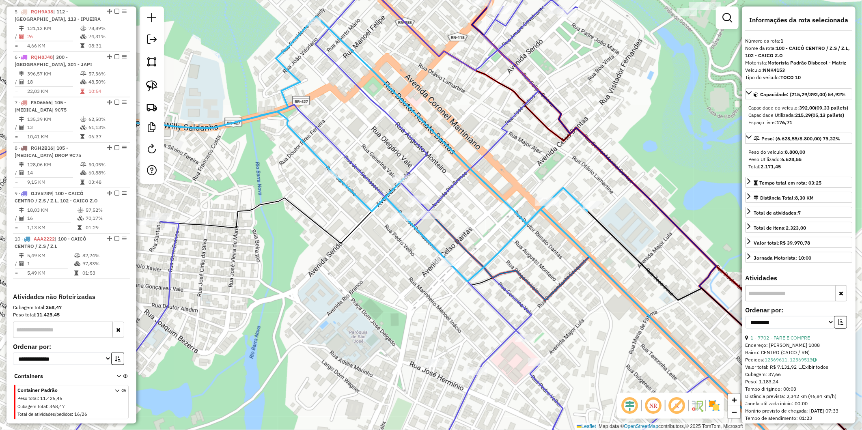
scroll to position [323, 0]
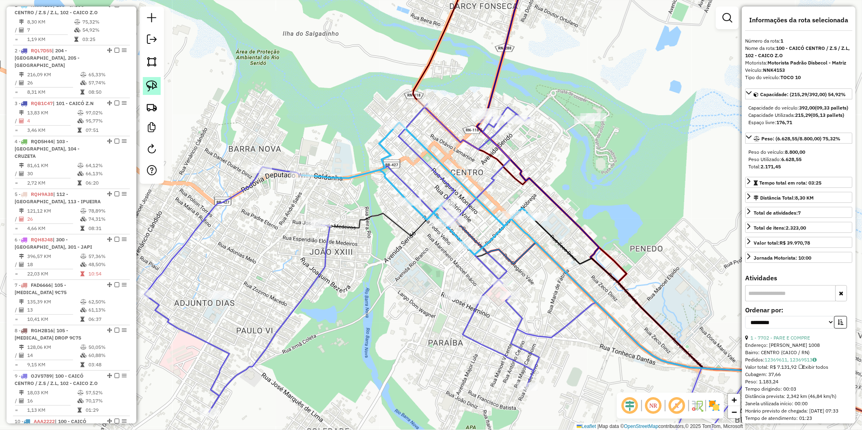
click at [155, 87] on img at bounding box center [151, 85] width 11 height 11
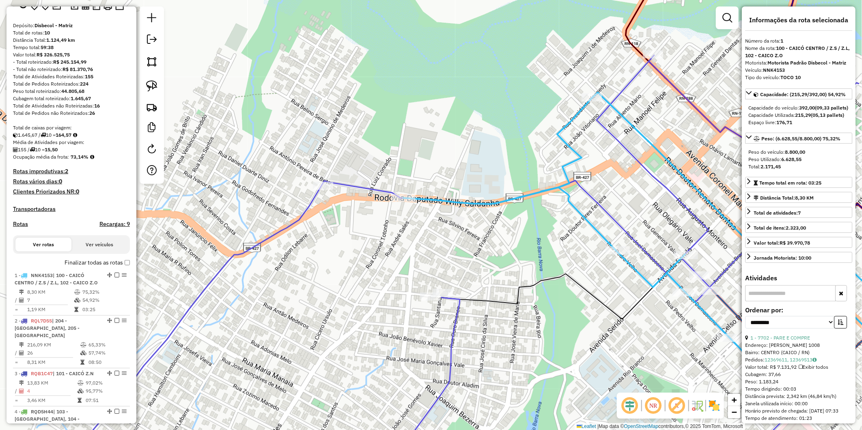
scroll to position [0, 0]
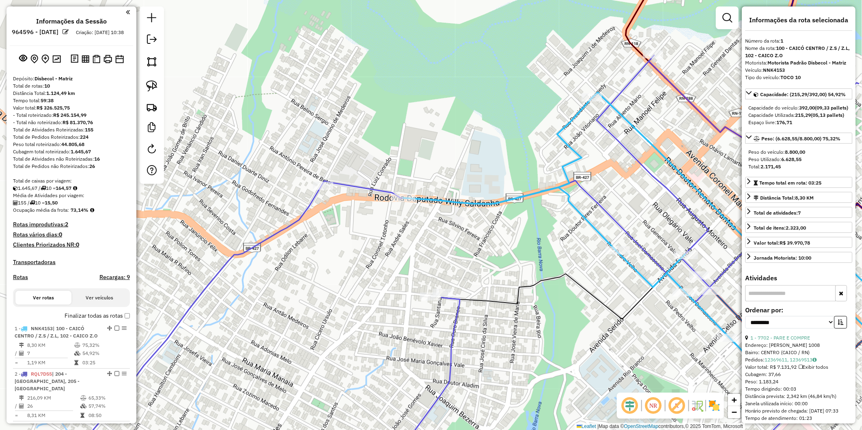
click at [114, 320] on label "Finalizar todas as rotas" at bounding box center [97, 316] width 65 height 9
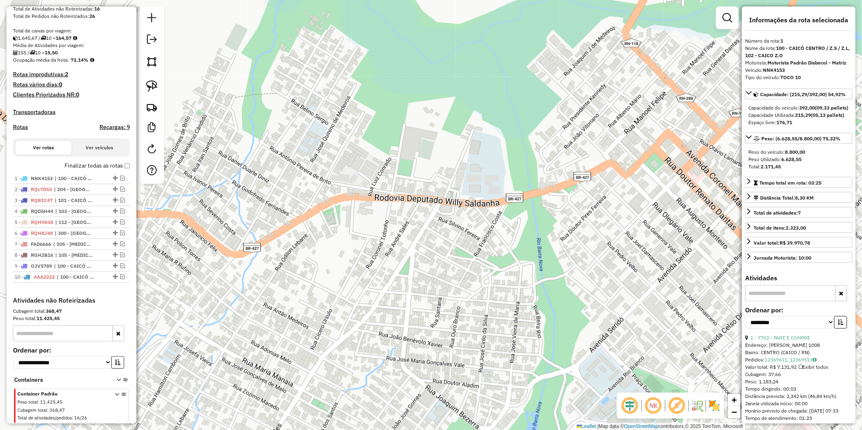
scroll to position [176, 0]
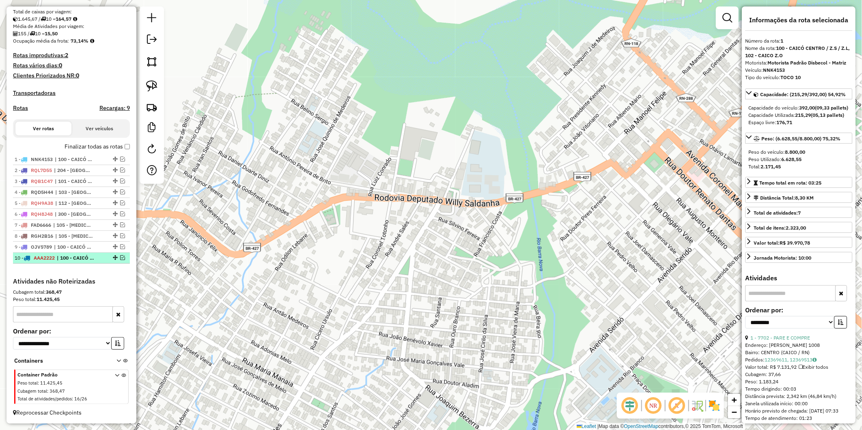
click at [121, 256] on em at bounding box center [122, 257] width 5 height 5
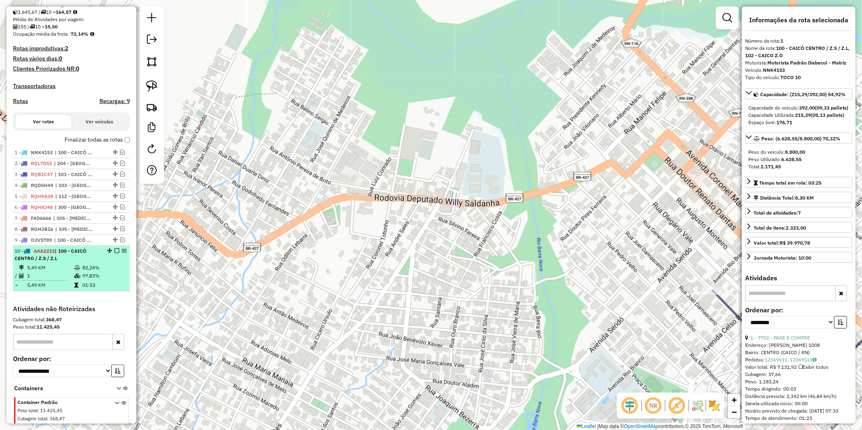
click at [122, 253] on em at bounding box center [124, 250] width 5 height 5
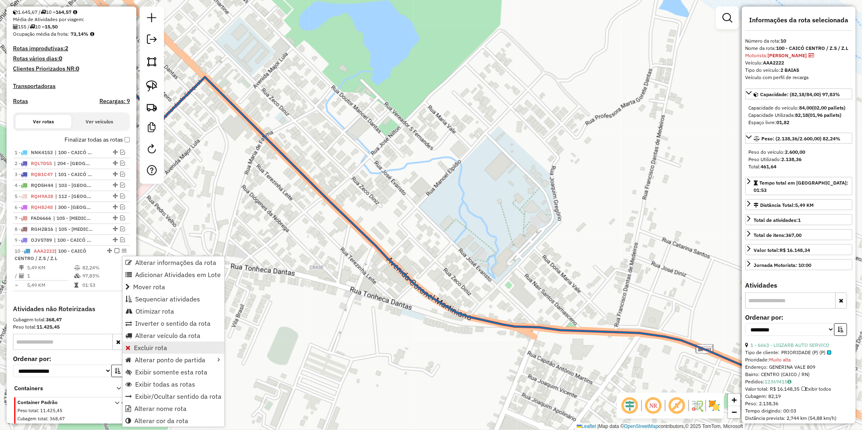
click at [148, 348] on span "Excluir rota" at bounding box center [150, 348] width 33 height 6
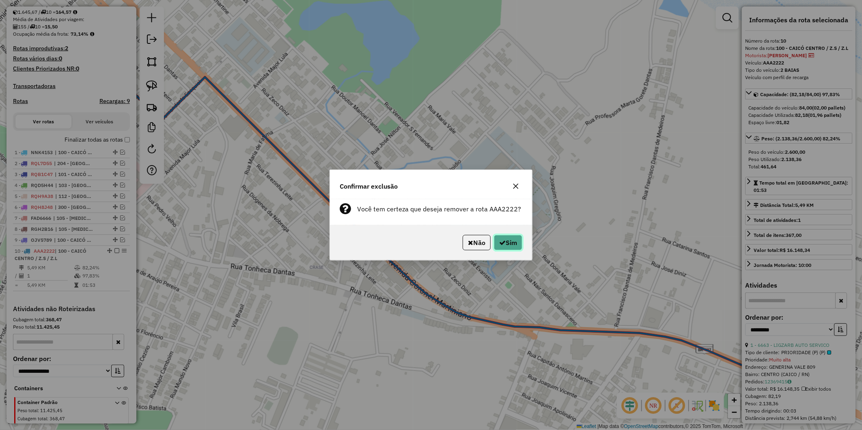
click at [504, 249] on button "Sim" at bounding box center [508, 242] width 28 height 15
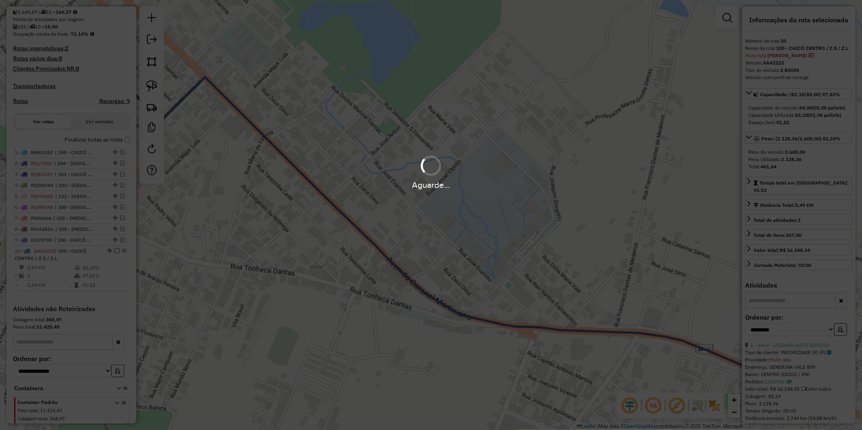
scroll to position [165, 0]
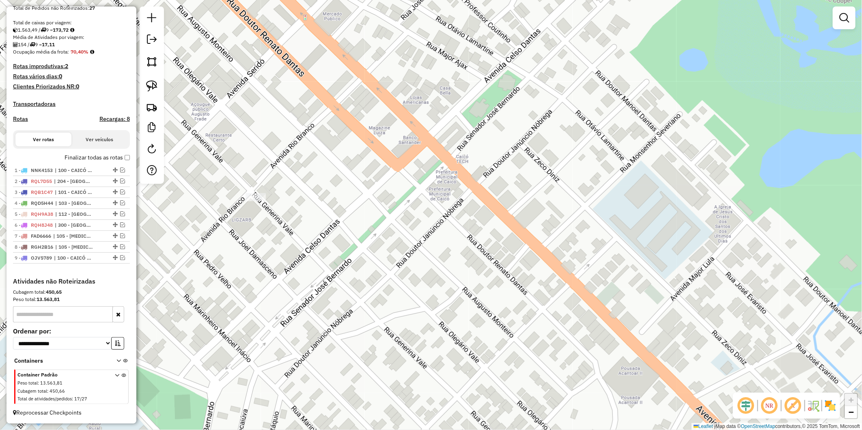
click at [295, 239] on div "Janela de atendimento Grade de atendimento Capacidade Transportadoras Veículos …" at bounding box center [431, 215] width 862 height 430
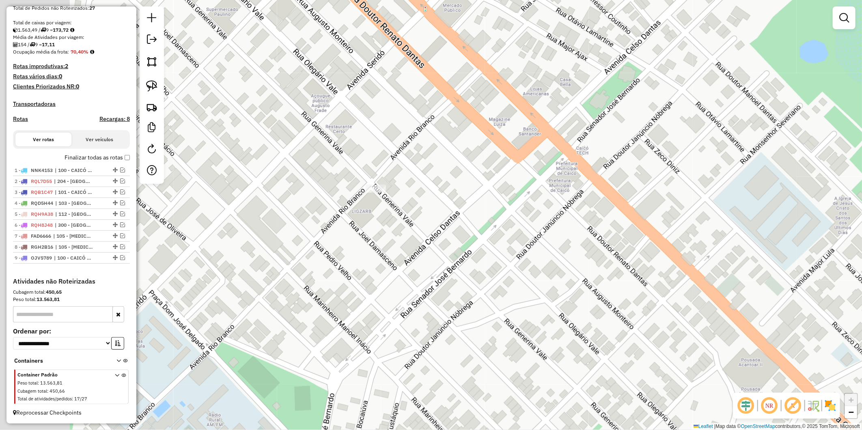
drag, startPoint x: 396, startPoint y: 222, endPoint x: 428, endPoint y: 217, distance: 32.0
click at [428, 217] on div "Janela de atendimento Grade de atendimento Capacidade Transportadoras Veículos …" at bounding box center [431, 215] width 862 height 430
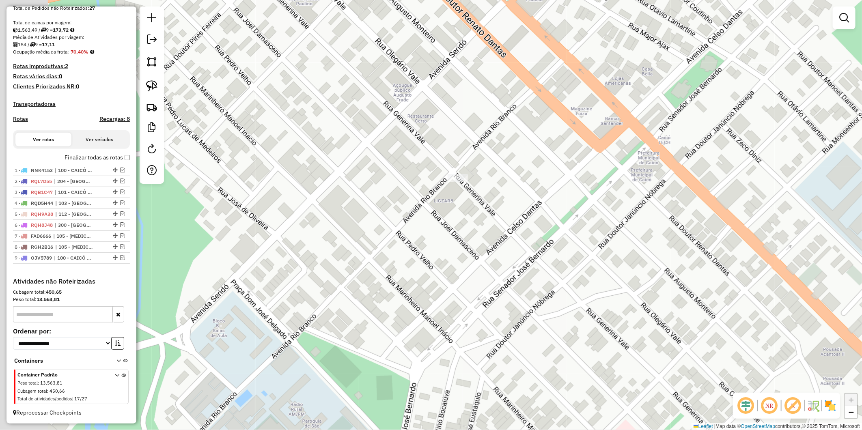
drag, startPoint x: 530, startPoint y: 217, endPoint x: 595, endPoint y: 209, distance: 65.8
click at [595, 209] on div "Janela de atendimento Grade de atendimento Capacidade Transportadoras Veículos …" at bounding box center [431, 215] width 862 height 430
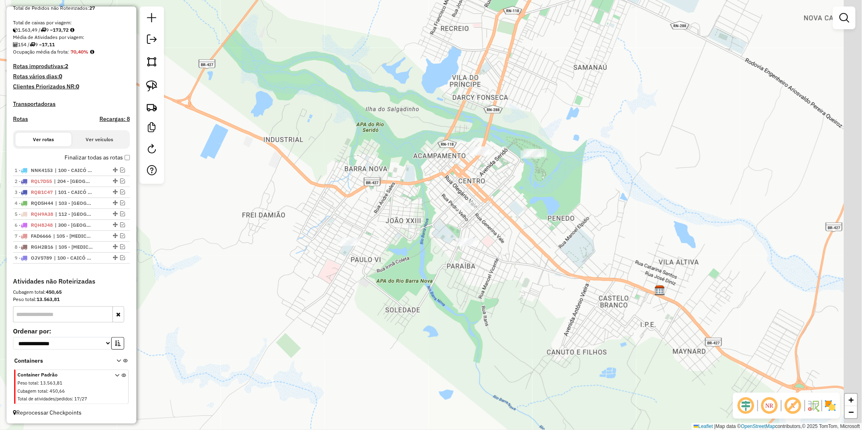
drag, startPoint x: 588, startPoint y: 205, endPoint x: 474, endPoint y: 208, distance: 113.7
click at [474, 208] on div "Janela de atendimento Grade de atendimento Capacidade Transportadoras Veículos …" at bounding box center [431, 215] width 862 height 430
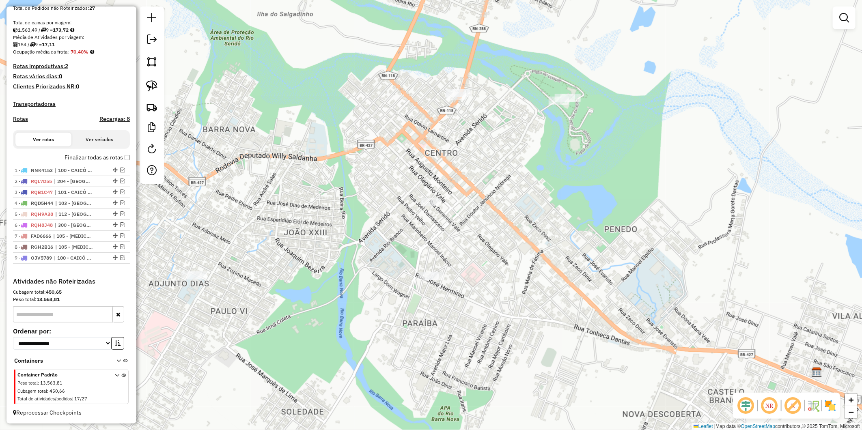
drag, startPoint x: 519, startPoint y: 209, endPoint x: 494, endPoint y: 209, distance: 25.2
click at [494, 209] on div "Janela de atendimento Grade de atendimento Capacidade Transportadoras Veículos …" at bounding box center [431, 215] width 862 height 430
